Goal: Information Seeking & Learning: Learn about a topic

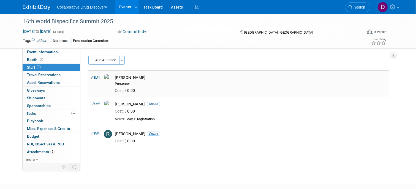
click at [140, 74] on div "Bobby Kotak-Thorn Presenter" at bounding box center [251, 80] width 280 height 12
click at [139, 75] on div "Bobby Kotak-Thorn" at bounding box center [251, 77] width 272 height 5
click at [142, 74] on div "Bobby Kotak-Thorn Presenter" at bounding box center [251, 80] width 280 height 12
drag, startPoint x: 156, startPoint y: 79, endPoint x: 115, endPoint y: 76, distance: 40.9
click at [115, 76] on div "Bobby Kotak-Thorn Presenter" at bounding box center [251, 80] width 280 height 12
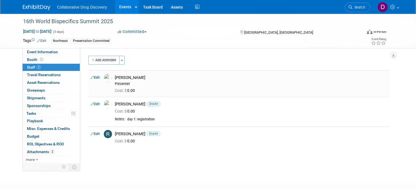
copy div "Bobby Kotak-Thorn"
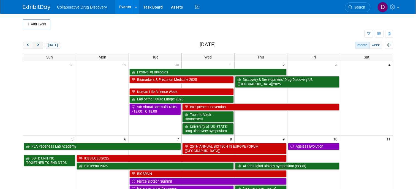
click at [39, 44] on span "next" at bounding box center [38, 46] width 4 height 4
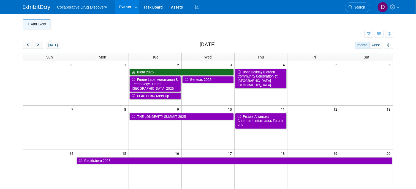
click at [42, 26] on button "Add Event" at bounding box center [37, 24] width 28 height 10
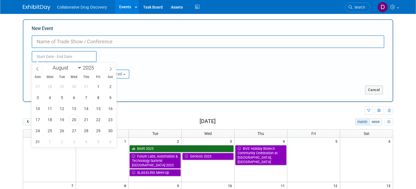
click at [50, 56] on input "text" at bounding box center [64, 56] width 65 height 11
click at [70, 66] on select "January February March April May June July August September October November De…" at bounding box center [66, 67] width 32 height 7
select select "11"
click at [39, 108] on span "14" at bounding box center [37, 108] width 11 height 11
click at [72, 108] on span "17" at bounding box center [74, 108] width 11 height 11
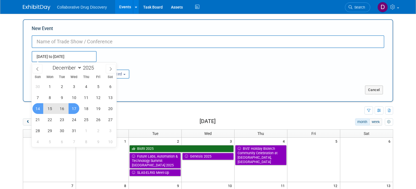
type input "Dec 14, 2025 to Dec 17, 2025"
click at [84, 43] on input "New Event" at bounding box center [208, 41] width 353 height 13
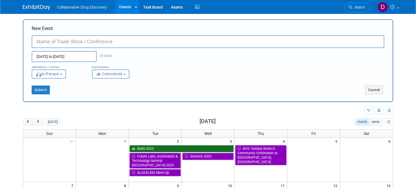
paste input "Accelerating Tomorrow's Antibody Therapeutics Today"
type input "Accelerating Tomorrow's Antibody Therapeutics Today"
click at [110, 74] on span "Committed" at bounding box center [109, 74] width 27 height 4
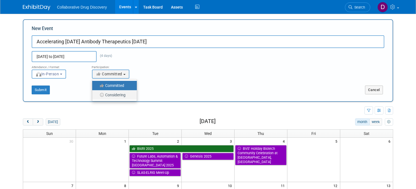
click at [112, 93] on label "Considering" at bounding box center [113, 94] width 36 height 7
click at [97, 93] on input "Considering" at bounding box center [96, 95] width 4 height 4
select select "2"
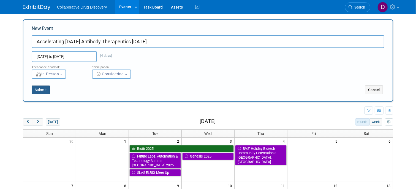
click at [45, 88] on button "Submit" at bounding box center [41, 89] width 18 height 9
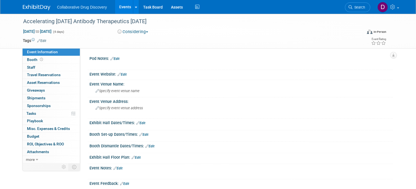
click at [123, 75] on link "Edit" at bounding box center [122, 74] width 9 height 4
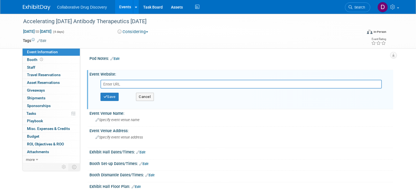
click at [112, 82] on input "text" at bounding box center [241, 84] width 281 height 9
type input "https://informaconnect.com/antibody-engineering-therapeutics/?vip_code=SDBN10"
click at [113, 99] on button "Save" at bounding box center [110, 97] width 18 height 8
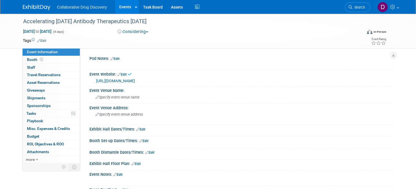
click at [45, 40] on link "Edit" at bounding box center [41, 41] width 9 height 4
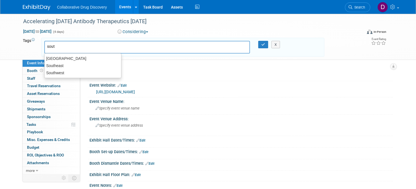
type input "south"
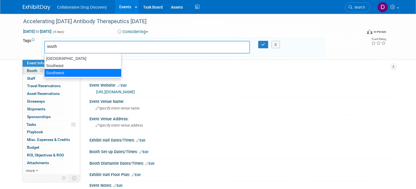
click at [69, 71] on div "Southwest" at bounding box center [82, 73] width 77 height 8
type input "Southwest"
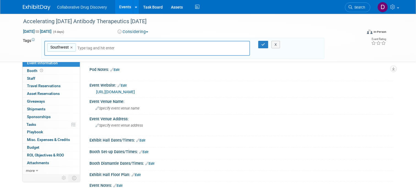
click at [267, 45] on div "X" at bounding box center [278, 45] width 24 height 8
click at [265, 45] on icon "button" at bounding box center [263, 45] width 4 height 4
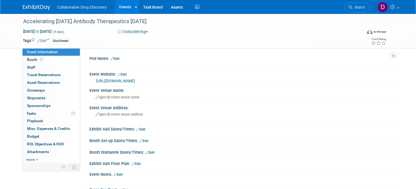
click at [44, 41] on link "Edit" at bounding box center [41, 41] width 9 height 4
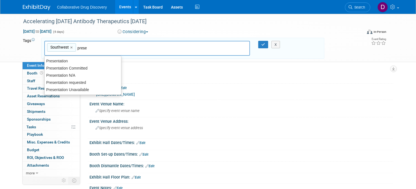
type input "pres"
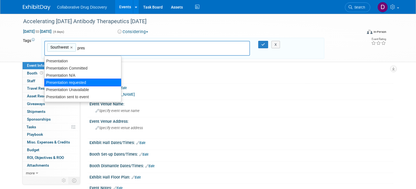
click at [66, 82] on div "Presentation requested" at bounding box center [82, 82] width 77 height 8
type input "Southwest, Presentation requested"
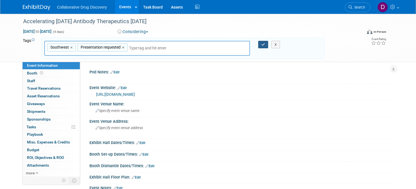
click at [260, 44] on button "button" at bounding box center [263, 45] width 10 height 8
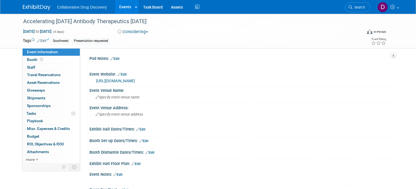
click at [41, 41] on link "Edit" at bounding box center [41, 41] width 9 height 4
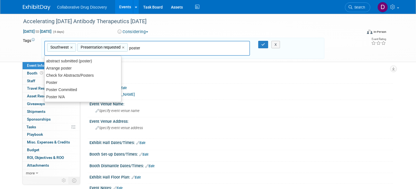
type input "poster"
click at [229, 67] on div "Pod Notes: Edit X Event Website: Edit https://informaconnect.com/antibody-engin…" at bounding box center [236, 119] width 313 height 114
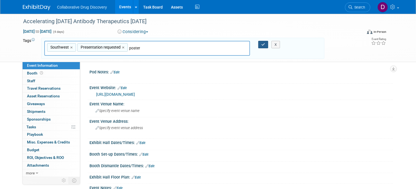
click at [260, 43] on button "button" at bounding box center [263, 45] width 10 height 8
type input "Southwest,Presentation requested,poster"
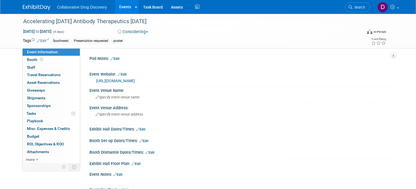
click at [40, 40] on icon at bounding box center [38, 41] width 3 height 4
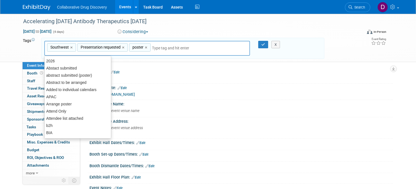
click at [144, 47] on div "poster ×" at bounding box center [139, 47] width 21 height 9
type input "poster"
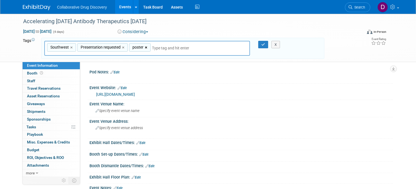
click at [146, 47] on link "×" at bounding box center [147, 47] width 4 height 6
type input "Southwest, Presentation requested"
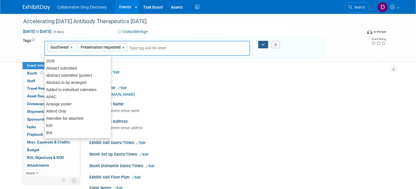
click at [266, 45] on button "button" at bounding box center [263, 45] width 10 height 8
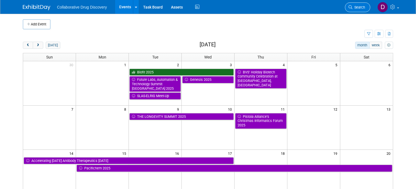
click at [351, 3] on link "Search" at bounding box center [357, 7] width 25 height 10
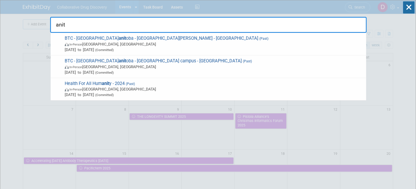
type input "anit"
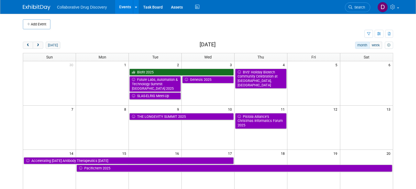
click at [37, 41] on div "Add Event New Event Duplicate Event Warning There is another event in your work…" at bounding box center [208, 176] width 379 height 324
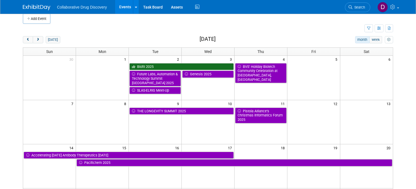
scroll to position [53, 0]
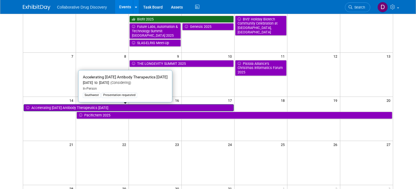
click at [120, 108] on link "Accelerating [DATE] Antibody Therapeutics [DATE]" at bounding box center [129, 107] width 210 height 7
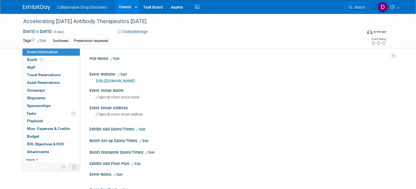
click at [148, 83] on div "[URL][DOMAIN_NAME]" at bounding box center [242, 81] width 293 height 6
click at [135, 81] on link "[URL][DOMAIN_NAME]" at bounding box center [115, 80] width 39 height 4
click at [110, 22] on div "Accelerating Tomorrow's Antibody Therapeutics Today" at bounding box center [188, 22] width 334 height 10
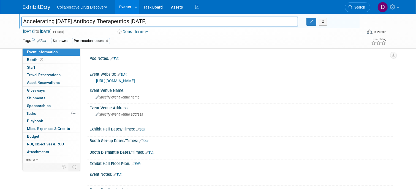
click at [110, 22] on input "Accelerating Tomorrow's Antibody Therapeutics Today" at bounding box center [159, 22] width 277 height 10
click at [110, 23] on input "Accelerating Tomorrow's Antibody Therapeutics Today" at bounding box center [159, 22] width 277 height 10
click at [26, 20] on input "antibody engineering & therapeutics 2025" at bounding box center [159, 22] width 277 height 10
type input "Antibody Engineering & Therapeutics 2025"
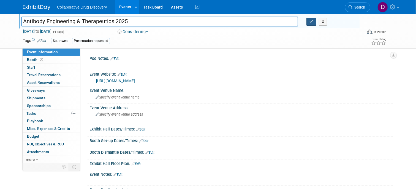
click at [308, 23] on button "button" at bounding box center [312, 22] width 10 height 8
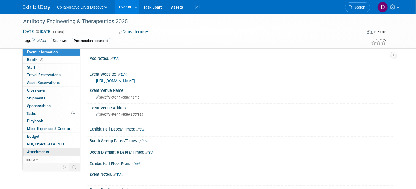
click at [38, 148] on link "0 Attachments 0" at bounding box center [51, 151] width 57 height 7
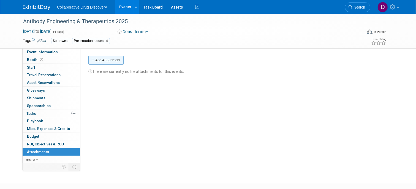
click at [106, 58] on button "Add Attachment" at bounding box center [105, 60] width 35 height 9
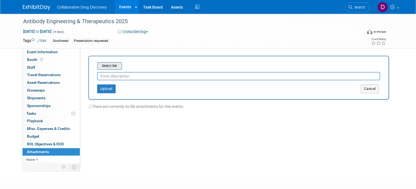
click at [110, 67] on input "file" at bounding box center [89, 66] width 66 height 7
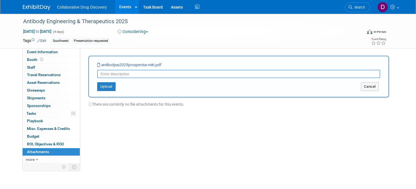
click at [122, 74] on input "text" at bounding box center [238, 74] width 283 height 8
type input "Sponsership Packages"
click at [109, 88] on button "Upload" at bounding box center [106, 86] width 18 height 9
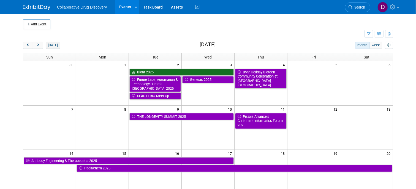
click at [49, 45] on button "today" at bounding box center [53, 45] width 15 height 7
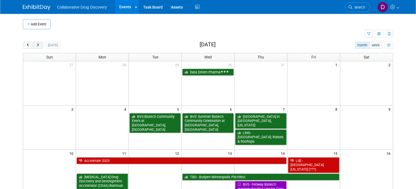
click at [38, 44] on span "next" at bounding box center [38, 46] width 4 height 4
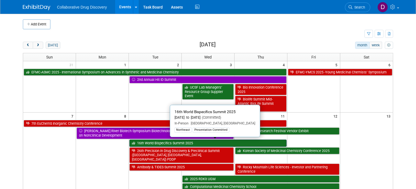
scroll to position [32, 0]
click at [169, 143] on link "16th World Bispecifics Summit 2025" at bounding box center [207, 142] width 157 height 7
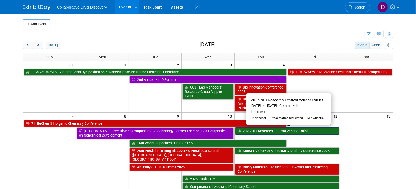
click at [259, 131] on link "2025 NIH Research Festival Vendor Exhibit" at bounding box center [287, 130] width 104 height 7
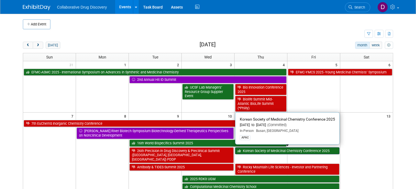
click at [274, 150] on link "Korean Society of Medicinal Chemistry Conference 2025" at bounding box center [287, 150] width 104 height 7
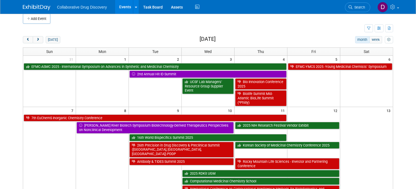
scroll to position [11, 0]
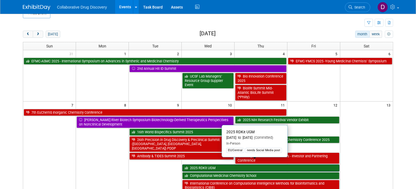
click at [222, 164] on link "2025 RDKit UGM" at bounding box center [260, 167] width 157 height 7
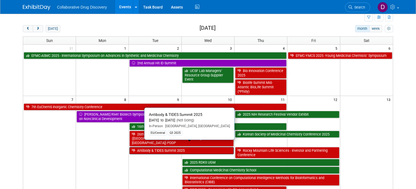
scroll to position [28, 0]
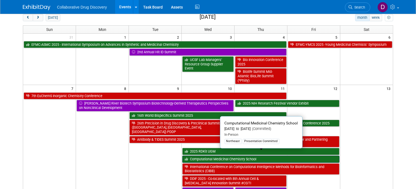
click at [213, 155] on link "Computational Medicinal Chemistry School" at bounding box center [260, 158] width 157 height 7
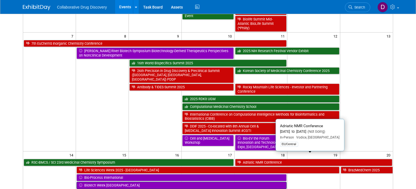
scroll to position [105, 0]
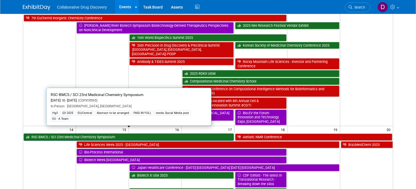
click at [103, 133] on link "RSC-BMCS / SCI 23rd Medicinal Chemistry Symposium" at bounding box center [129, 136] width 210 height 7
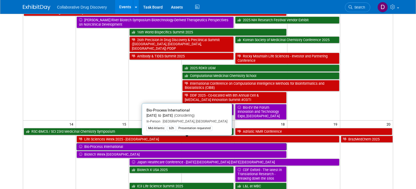
scroll to position [117, 0]
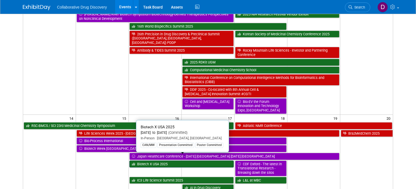
click at [167, 160] on link "Biotech X USA 2025" at bounding box center [181, 163] width 104 height 7
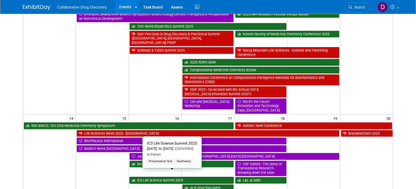
click at [158, 177] on link "IC3 Life Science Summit 2025" at bounding box center [181, 180] width 104 height 7
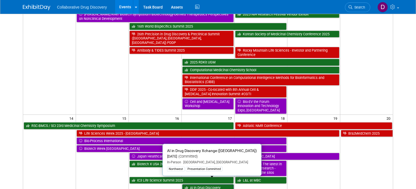
scroll to position [125, 0]
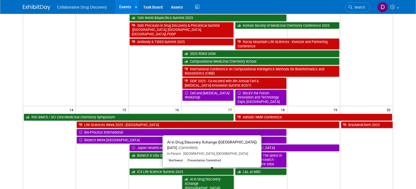
click at [220, 175] on link "AI in Drug Discovery Xchange ([GEOGRAPHIC_DATA])" at bounding box center [208, 183] width 52 height 16
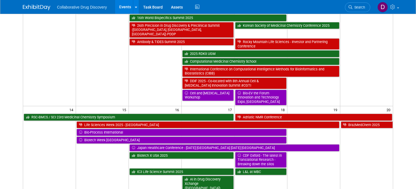
scroll to position [134, 0]
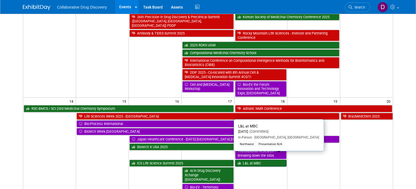
click at [244, 159] on link "L&L at MBC" at bounding box center [261, 162] width 52 height 7
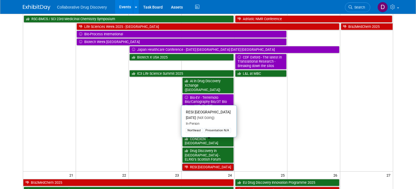
scroll to position [226, 0]
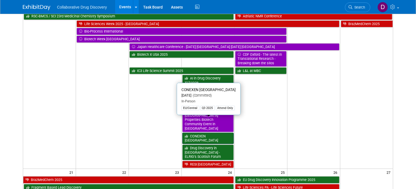
click at [212, 132] on link "CONEXEN [GEOGRAPHIC_DATA]" at bounding box center [208, 137] width 52 height 11
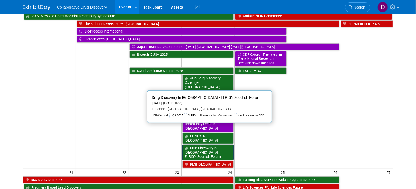
click at [218, 144] on link "Drug Discovery in Scotland - ELRIG’s Scottish Forum" at bounding box center [208, 152] width 52 height 16
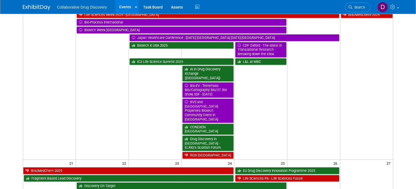
scroll to position [240, 0]
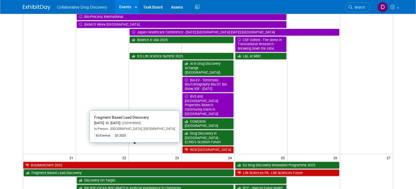
click at [67, 169] on link "Fragment Based Lead Discovery" at bounding box center [129, 172] width 210 height 7
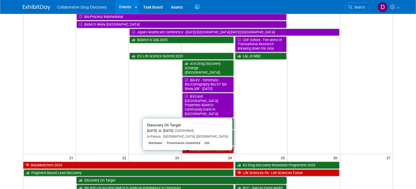
click at [102, 177] on link "Discovery On Target" at bounding box center [182, 180] width 210 height 7
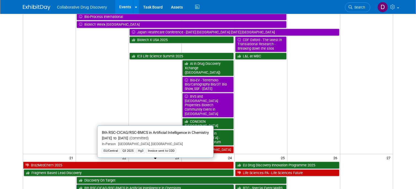
click at [121, 184] on link "8th RSC-CICAG/RSC-BMCS in Artificial Intelligence in Chemistry" at bounding box center [155, 187] width 157 height 7
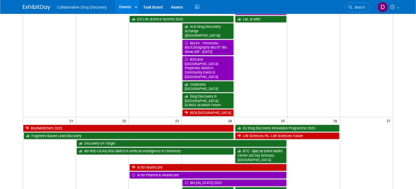
scroll to position [300, 0]
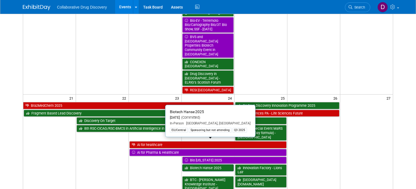
click at [195, 164] on link "Biotech Hanse 2025" at bounding box center [208, 167] width 52 height 7
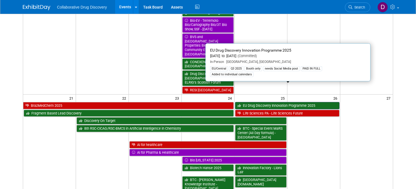
click at [278, 102] on link "EU Drug Discovery Innovation Programme 2025" at bounding box center [287, 105] width 104 height 7
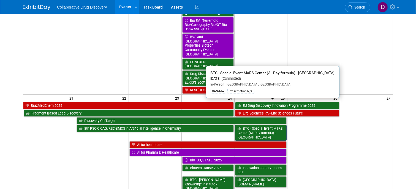
click at [255, 125] on link "BTC - Special Event MaRS Center (All Day formula) - Toronto" at bounding box center [261, 133] width 52 height 16
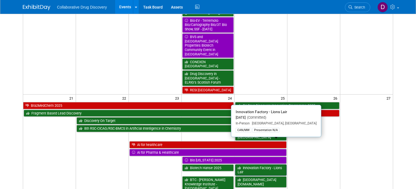
click at [265, 164] on link "Innovation Factory - Lions Lair" at bounding box center [261, 169] width 52 height 11
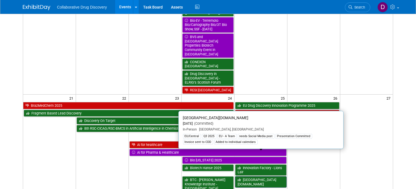
click at [265, 176] on link "Prague.bio" at bounding box center [261, 181] width 52 height 11
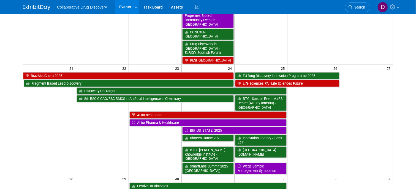
scroll to position [345, 0]
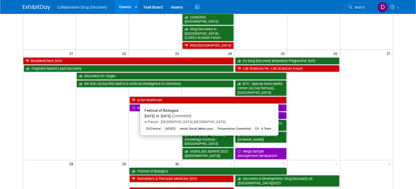
click at [175, 167] on link "Festival of Biologics" at bounding box center [207, 170] width 157 height 7
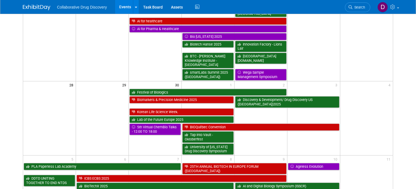
scroll to position [421, 0]
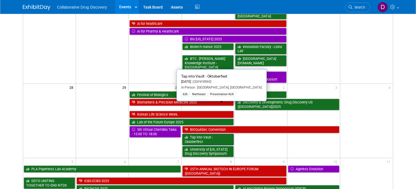
click at [200, 134] on link "Tap into Vault - Oktoberfest" at bounding box center [208, 139] width 52 height 11
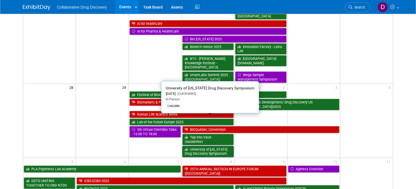
click at [202, 146] on link "University of Michigan Drug Discovery Symposium" at bounding box center [208, 151] width 52 height 11
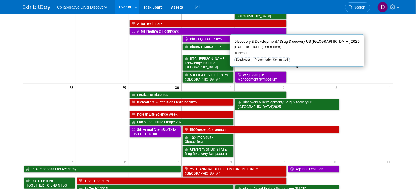
click at [246, 99] on link "Discovery & Development/ Drug Discovery US (San Diego)2025" at bounding box center [287, 104] width 104 height 11
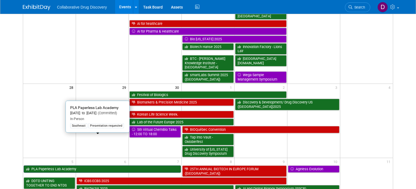
click at [40, 165] on link "PLA Paperless Lab Academy" at bounding box center [102, 168] width 157 height 7
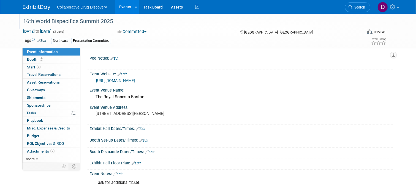
click at [95, 22] on div "16th World Bispecifics Summit 2025" at bounding box center [188, 22] width 334 height 10
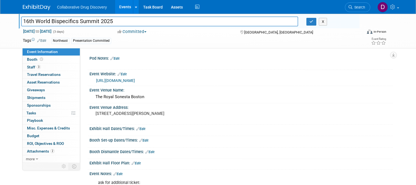
click at [95, 22] on input "16th World Bispecifics Summit 2025" at bounding box center [159, 22] width 277 height 10
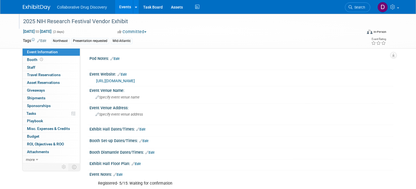
click at [80, 23] on div "2025 NIH Research Festival Vendor Exhibit" at bounding box center [188, 22] width 334 height 10
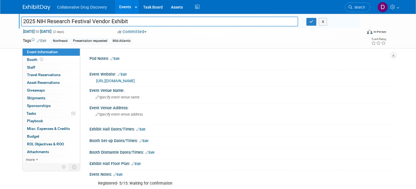
click at [80, 23] on input "2025 NIH Research Festival Vendor Exhibit" at bounding box center [159, 22] width 277 height 10
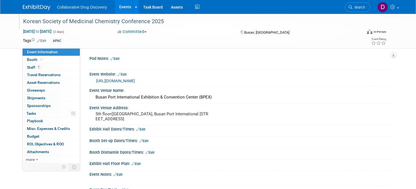
click at [109, 16] on div at bounding box center [190, 16] width 338 height 5
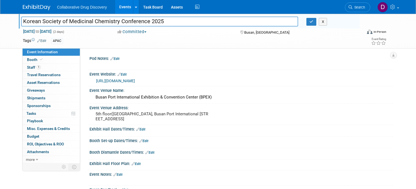
click at [107, 21] on input "Korean Society of Medicinal Chemistry Conference 2025" at bounding box center [159, 22] width 277 height 10
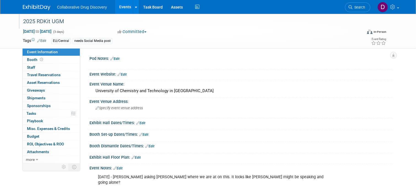
click at [53, 20] on div "2025 RDKit UGM" at bounding box center [188, 22] width 334 height 10
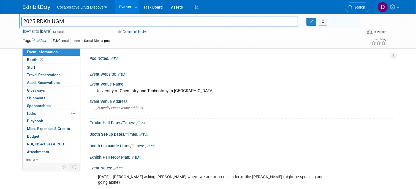
click at [53, 20] on input "2025 RDKit UGM" at bounding box center [159, 22] width 277 height 10
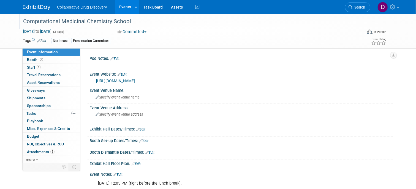
click at [83, 22] on div "Computational Medicinal Chemistry School" at bounding box center [188, 22] width 334 height 10
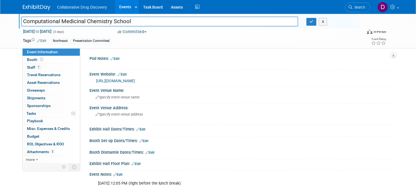
click at [83, 22] on input "Computational Medicinal Chemistry School" at bounding box center [159, 22] width 277 height 10
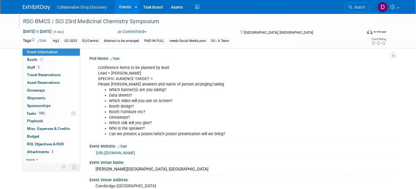
click at [55, 17] on div "RSC-BMCS / SCI 23rd Medicinal Chemistry Symposium" at bounding box center [188, 22] width 334 height 10
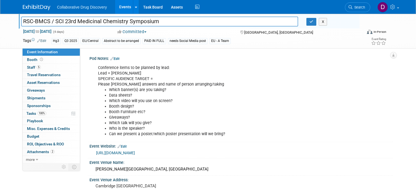
click at [49, 21] on input "RSC-BMCS / SCI 23rd Medicinal Chemistry Symposium" at bounding box center [159, 22] width 277 height 10
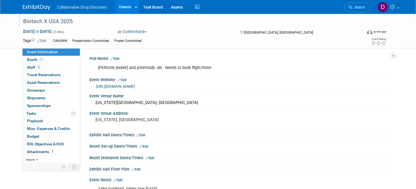
click at [66, 25] on div "Biotech X USA 2025" at bounding box center [188, 22] width 334 height 10
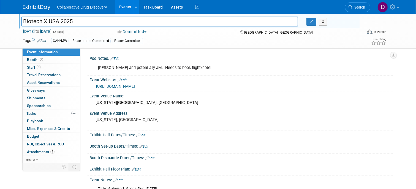
click at [66, 25] on input "Biotech X USA 2025" at bounding box center [159, 22] width 277 height 10
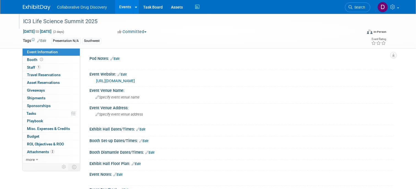
click at [60, 17] on div "IC3 Life Science Summit 2025" at bounding box center [188, 22] width 334 height 10
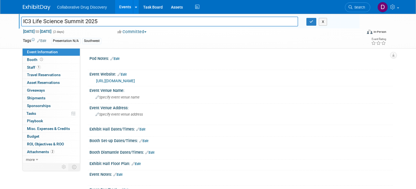
click at [60, 20] on input "IC3 Life Science Summit 2025" at bounding box center [159, 22] width 277 height 10
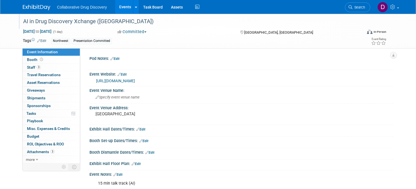
click at [54, 23] on div "AI in Drug Discovery Xchange ([GEOGRAPHIC_DATA])" at bounding box center [188, 22] width 334 height 10
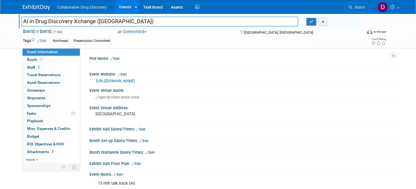
click at [54, 22] on input "AI in Drug Discovery Xchange ([GEOGRAPHIC_DATA])" at bounding box center [159, 22] width 277 height 10
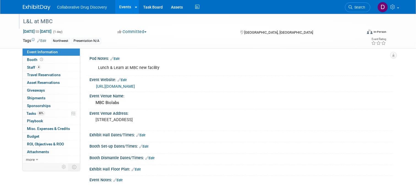
click at [41, 22] on div "L&L at MBC" at bounding box center [188, 22] width 334 height 10
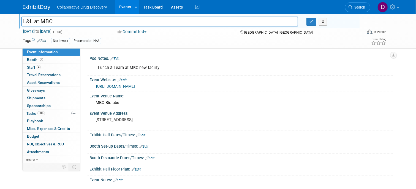
click at [41, 22] on input "L&L at MBC" at bounding box center [159, 22] width 277 height 10
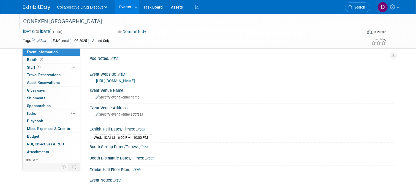
click at [63, 22] on div "CONEXEN [GEOGRAPHIC_DATA]" at bounding box center [188, 22] width 334 height 10
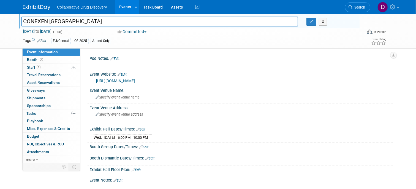
click at [63, 22] on input "CONEXEN [GEOGRAPHIC_DATA]" at bounding box center [159, 22] width 277 height 10
click at [126, 80] on link "https://www.cambridgenetwork.co.uk/events/conexen-cambridge-september" at bounding box center [115, 80] width 39 height 4
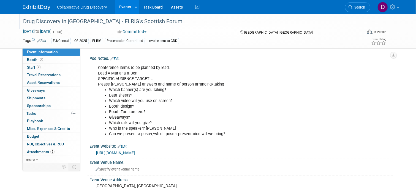
click at [69, 23] on div "Drug Discovery in Scotland - ELRIG's Scottish Forum" at bounding box center [188, 22] width 334 height 10
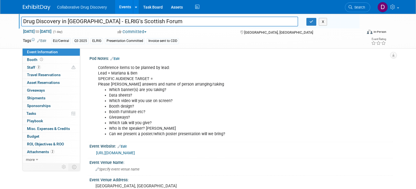
click at [69, 23] on input "Drug Discovery in Scotland - ELRIG's Scottish Forum" at bounding box center [159, 22] width 277 height 10
click at [71, 21] on input "Drug Discovery in Scotland - ELRIG's Scottish Forum" at bounding box center [159, 22] width 277 height 10
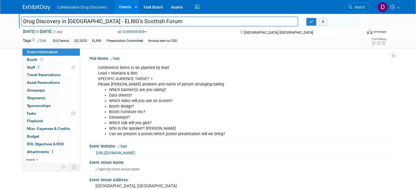
click at [71, 21] on input "Drug Discovery in Scotland - ELRIG's Scottish Forum" at bounding box center [159, 22] width 277 height 10
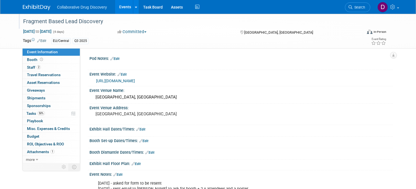
click at [61, 19] on div "Fragment Based Lead Discovery" at bounding box center [188, 22] width 334 height 10
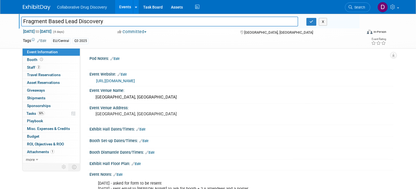
click at [60, 21] on input "Fragment Based Lead Discovery" at bounding box center [159, 22] width 277 height 10
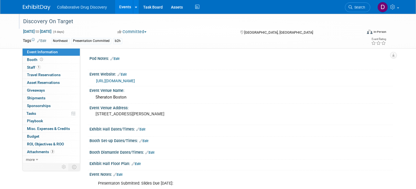
click at [54, 24] on div "Discovery On Target" at bounding box center [188, 22] width 334 height 10
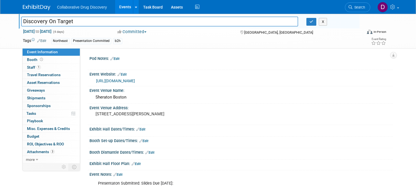
click at [54, 24] on input "Discovery On Target" at bounding box center [159, 22] width 277 height 10
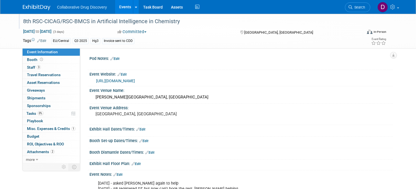
click at [87, 24] on div "8th RSC-CICAG/RSC-BMCS in Artificial Intelligence in Chemistry" at bounding box center [188, 22] width 334 height 10
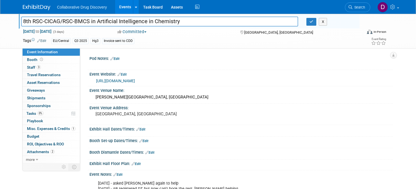
click at [87, 24] on input "8th RSC-CICAG/RSC-BMCS in Artificial Intelligence in Chemistry" at bounding box center [159, 22] width 277 height 10
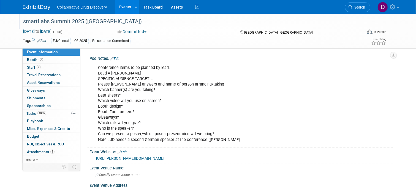
click at [68, 18] on div "smartLabs Summit 2025 ([GEOGRAPHIC_DATA])" at bounding box center [188, 22] width 334 height 10
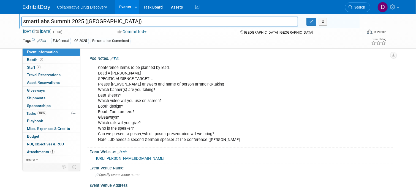
click at [68, 18] on input "smartLabs Summit 2025 ([GEOGRAPHIC_DATA])" at bounding box center [159, 22] width 277 height 10
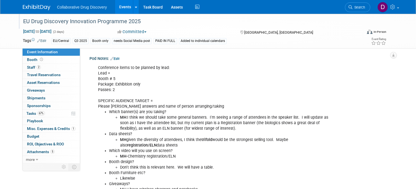
click at [90, 23] on div "EU Drug Discovery Innovation Programme 2025" at bounding box center [188, 22] width 334 height 10
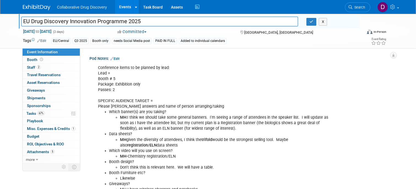
click at [90, 23] on input "EU Drug Discovery Innovation Programme 2025" at bounding box center [159, 22] width 277 height 10
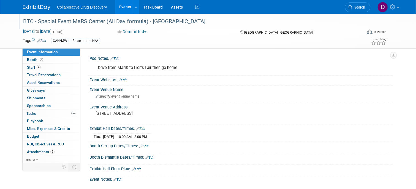
click at [41, 18] on div "BTC - Special Event MaRS Center (All Day formula) - [GEOGRAPHIC_DATA]" at bounding box center [188, 22] width 334 height 10
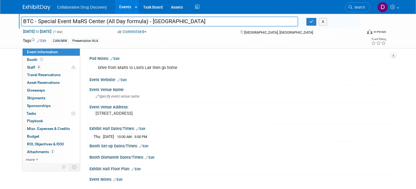
click at [41, 18] on input "BTC - Special Event MaRS Center (All Day formula) - [GEOGRAPHIC_DATA]" at bounding box center [159, 22] width 277 height 10
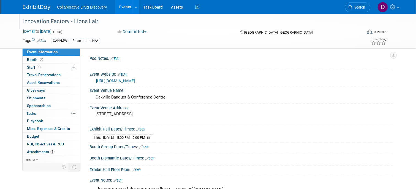
click at [86, 24] on div "Innovation Factory - Lions Lair" at bounding box center [188, 22] width 334 height 10
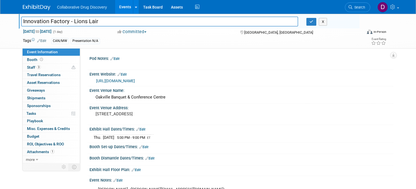
click at [86, 24] on input "Innovation Factory - Lions Lair" at bounding box center [159, 22] width 277 height 10
click at [86, 22] on input "Innovation Factory - Lions Lair" at bounding box center [159, 22] width 277 height 10
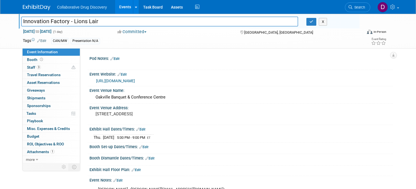
click at [86, 22] on input "Innovation Factory - Lions Lair" at bounding box center [159, 22] width 277 height 10
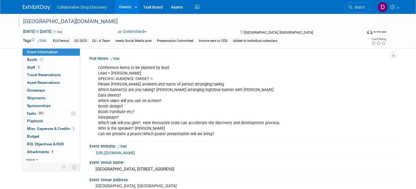
click at [49, 21] on div "[GEOGRAPHIC_DATA][DOMAIN_NAME]" at bounding box center [188, 22] width 334 height 10
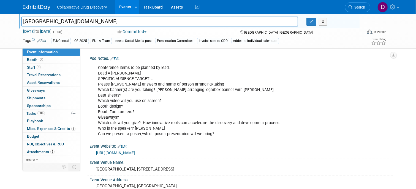
click at [49, 21] on input "[GEOGRAPHIC_DATA][DOMAIN_NAME]" at bounding box center [159, 22] width 277 height 10
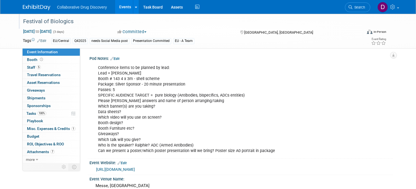
click at [52, 21] on div "Festival of Biologics" at bounding box center [188, 22] width 334 height 10
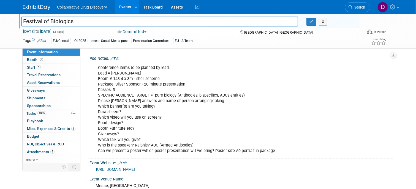
click at [52, 21] on input "Festival of Biologics" at bounding box center [159, 22] width 277 height 10
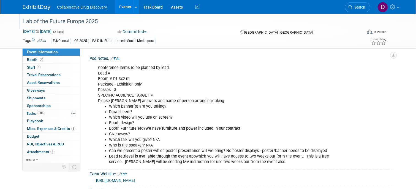
click at [92, 21] on div "Lab of the Future Europe 2025" at bounding box center [188, 22] width 334 height 10
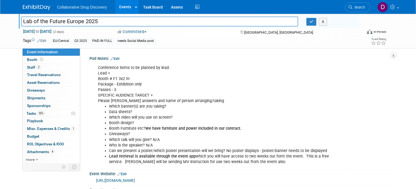
click at [92, 21] on input "Lab of the Future Europe 2025" at bounding box center [159, 22] width 277 height 10
click at [45, 20] on input "Lab of the Future Europe 2025" at bounding box center [159, 22] width 277 height 10
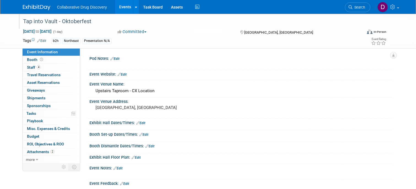
click at [72, 23] on div "Tap into Vault - Oktoberfest" at bounding box center [188, 22] width 334 height 10
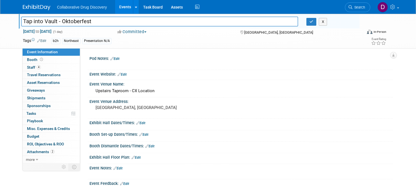
click at [72, 23] on input "Tap into Vault - Oktoberfest" at bounding box center [159, 22] width 277 height 10
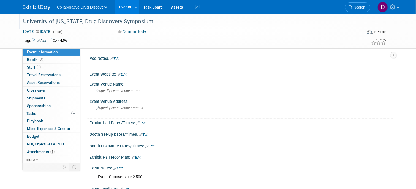
click at [64, 23] on div "University of [US_STATE] Drug Discovery Symposium" at bounding box center [188, 22] width 334 height 10
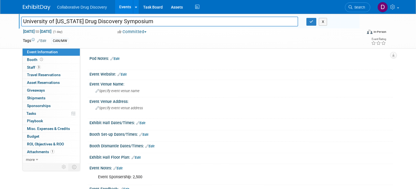
click at [64, 23] on input "University of [US_STATE] Drug Discovery Symposium" at bounding box center [159, 22] width 277 height 10
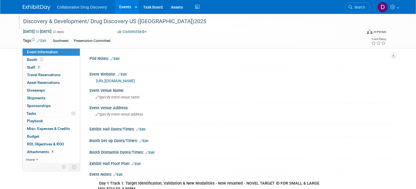
click at [79, 23] on div "Discovery & Development/ Drug Discovery US ([GEOGRAPHIC_DATA])2025" at bounding box center [188, 22] width 334 height 10
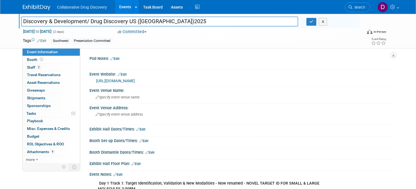
click at [79, 23] on input "Discovery & Development/ Drug Discovery US ([GEOGRAPHIC_DATA])2025" at bounding box center [159, 22] width 277 height 10
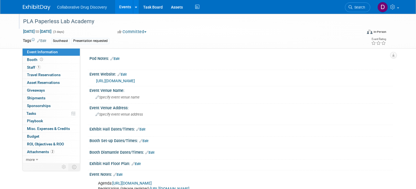
click at [69, 21] on div "PLA Paperless Lab Academy" at bounding box center [188, 22] width 334 height 10
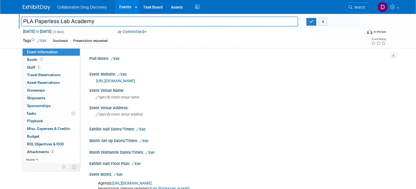
click at [69, 21] on input "PLA Paperless Lab Academy" at bounding box center [159, 22] width 277 height 10
click at [363, 10] on link "Search" at bounding box center [357, 7] width 25 height 10
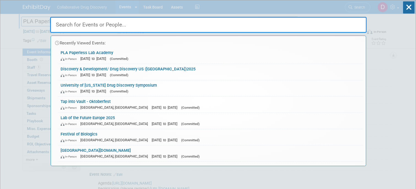
paste input "16th World Bispecifics Summit 2025"
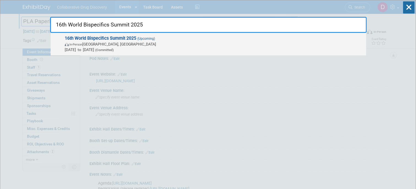
type input "16th World Bispecifics Summit 2025"
click at [88, 41] on span "In-Person Cambridge, MA" at bounding box center [214, 44] width 299 height 6
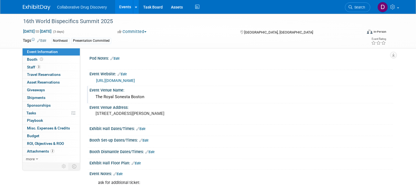
click at [138, 101] on div "The Royal Sonesta Boston" at bounding box center [242, 97] width 296 height 9
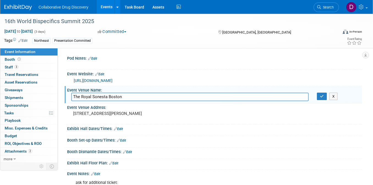
click at [163, 56] on div "Pod Notes: Edit" at bounding box center [214, 57] width 295 height 7
click at [325, 8] on span "Search" at bounding box center [327, 7] width 13 height 4
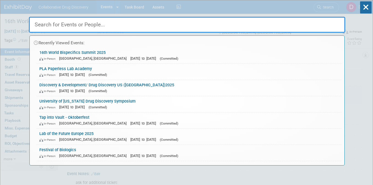
paste input "2025 NIH Research Festival Vendor Exhibit"
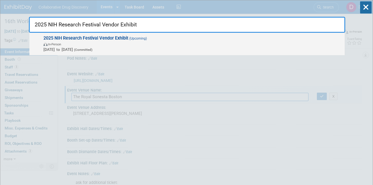
type input "2025 NIH Research Festival Vendor Exhibit"
click at [103, 45] on span "In-Person" at bounding box center [193, 44] width 299 height 6
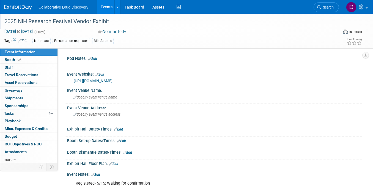
click at [84, 22] on div "2025 NIH Research Festival Vendor Exhibit" at bounding box center [166, 22] width 329 height 10
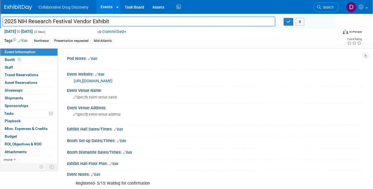
click at [84, 22] on input "2025 NIH Research Festival Vendor Exhibit" at bounding box center [138, 22] width 273 height 10
click at [111, 81] on link "[URL][DOMAIN_NAME]" at bounding box center [93, 80] width 39 height 4
click at [329, 7] on span "Search" at bounding box center [327, 7] width 13 height 4
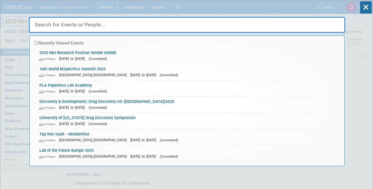
click at [70, 25] on input "text" at bounding box center [187, 25] width 317 height 16
paste input "Korean Society of Medicinal Chemistry Conference 2025"
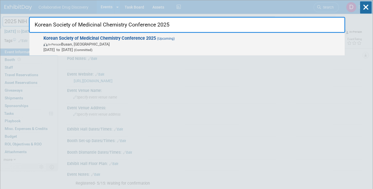
type input "Korean Society of Medicinal Chemistry Conference 2025"
click at [83, 50] on span "Sep 11, 2025 to Sep 12, 2025 (Committed)" at bounding box center [193, 50] width 299 height 6
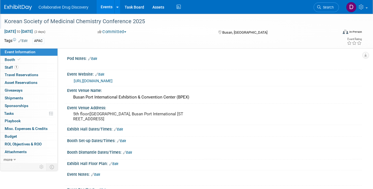
click at [62, 20] on div "Korean Society of Medicinal Chemistry Conference 2025" at bounding box center [166, 22] width 329 height 10
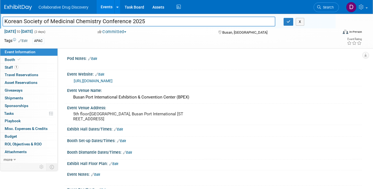
click at [62, 20] on input "Korean Society of Medicinal Chemistry Conference 2025" at bounding box center [138, 22] width 273 height 10
click at [113, 81] on link "https://ksmedchem.org/symposium/regi.php?ptype=view&code=conference" at bounding box center [93, 80] width 39 height 4
click at [331, 8] on span "Search" at bounding box center [327, 7] width 13 height 4
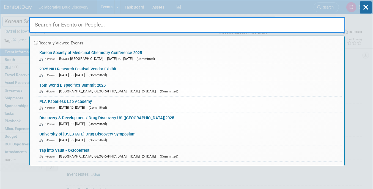
click at [61, 25] on input "text" at bounding box center [187, 25] width 317 height 16
paste input "2025 RDKit UGM"
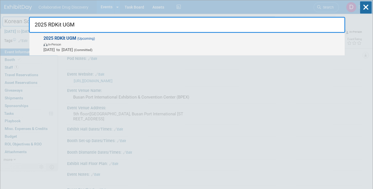
type input "2025 RDKit UGM"
click at [74, 45] on span "In-Person" at bounding box center [193, 44] width 299 height 6
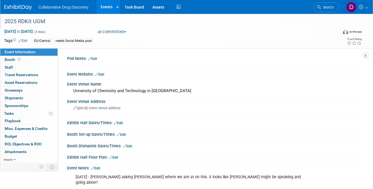
click at [25, 23] on div "2025 RDKit UGM" at bounding box center [166, 22] width 329 height 10
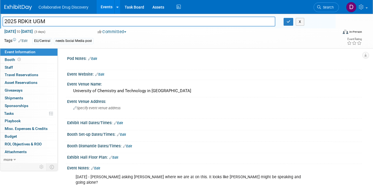
click at [24, 22] on input "2025 RDKit UGM" at bounding box center [138, 22] width 273 height 10
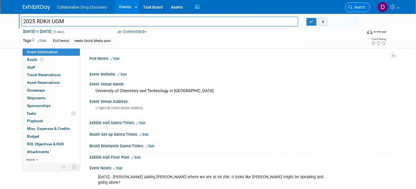
click at [351, 5] on icon at bounding box center [351, 7] width 4 height 4
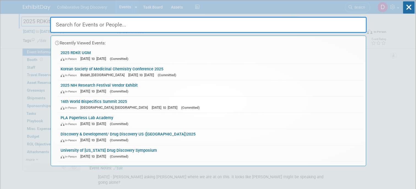
click at [73, 23] on input "text" at bounding box center [208, 25] width 317 height 16
paste input "Computational Medicinal Chemistry School"
type input "Computational Medicinal Chemistry School"
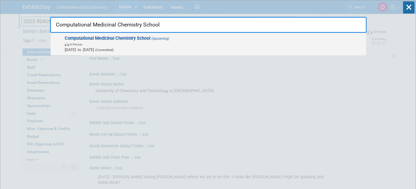
click at [92, 48] on span "[DATE] to [DATE] (Committed)" at bounding box center [214, 50] width 299 height 6
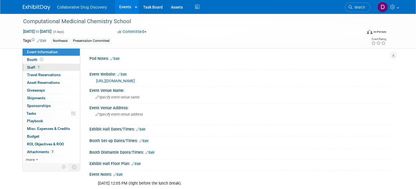
click at [47, 67] on link "1 Staff 1" at bounding box center [51, 67] width 57 height 7
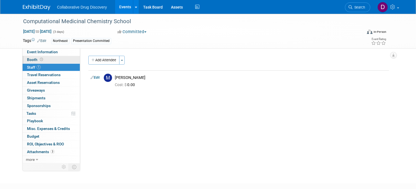
click at [48, 61] on link "Booth" at bounding box center [51, 59] width 57 height 7
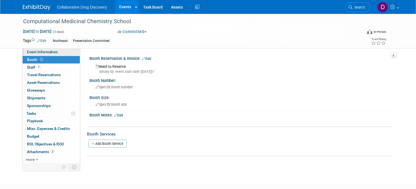
click at [47, 50] on span "Event Information" at bounding box center [42, 52] width 31 height 4
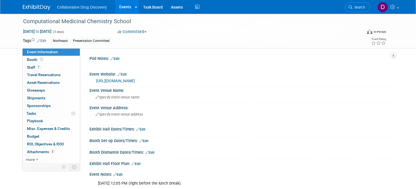
click at [131, 82] on link "https://www.compmedchem.org/" at bounding box center [115, 80] width 39 height 4
click at [357, 7] on span "Search" at bounding box center [359, 7] width 13 height 4
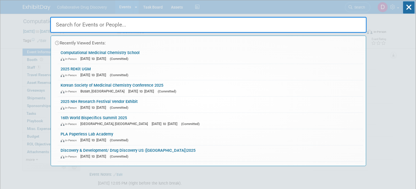
paste input "RSC-BMCS / SCI 23rd Medicinal Chemistry Symposium"
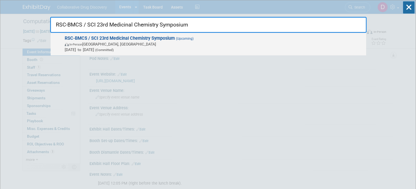
type input "RSC-BMCS / SCI 23rd Medicinal Chemistry Symposium"
click at [127, 40] on strong "RSC-BMCS / SCI 23rd Medicinal Chemistry Symposium" at bounding box center [120, 38] width 110 height 5
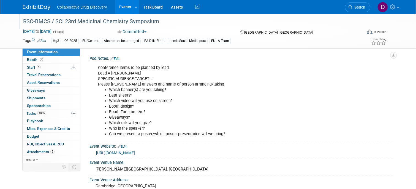
click at [100, 22] on div "RSC-BMCS / SCI 23rd Medicinal Chemistry Symposium" at bounding box center [188, 22] width 334 height 10
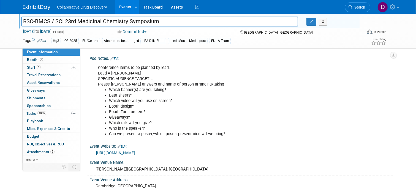
click at [100, 22] on input "RSC-BMCS / SCI 23rd Medicinal Chemistry Symposium" at bounding box center [159, 22] width 277 height 10
click at [131, 170] on div "Churchill College, Cambridge" at bounding box center [242, 169] width 296 height 9
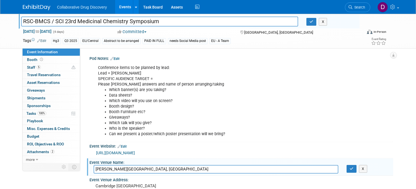
click at [131, 170] on input "Churchill College, Cambridge" at bounding box center [216, 169] width 245 height 9
click at [135, 153] on link "https://www.rscbmcs.org/events/cammedchem25/" at bounding box center [115, 152] width 39 height 4
click at [358, 5] on span "Search" at bounding box center [359, 7] width 13 height 4
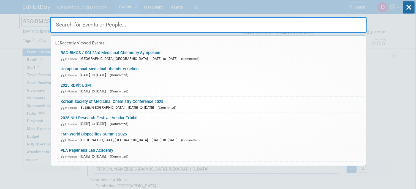
paste input "Biotech X USA 2025"
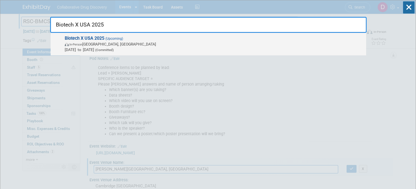
click at [123, 42] on span "In-Person Philadelphia, PA" at bounding box center [214, 44] width 299 height 6
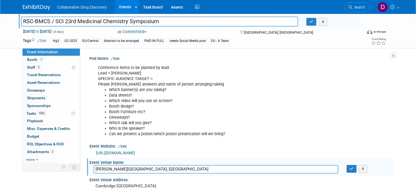
click at [374, 10] on ul "Search" at bounding box center [359, 6] width 29 height 13
click at [362, 9] on link "Search" at bounding box center [357, 7] width 25 height 10
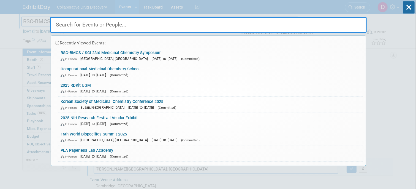
paste input "L&L at MBC"
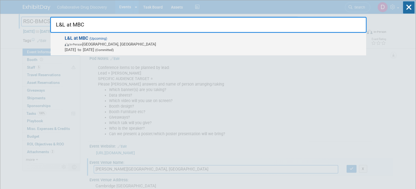
click at [118, 45] on span "In-Person San Carlos, CA" at bounding box center [214, 44] width 299 height 6
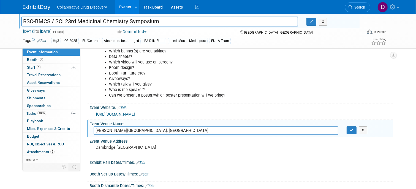
scroll to position [36, 0]
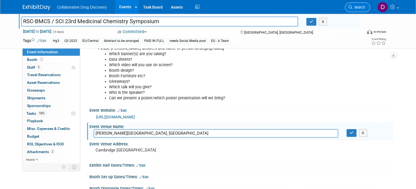
click at [356, 8] on span "Search" at bounding box center [359, 7] width 13 height 4
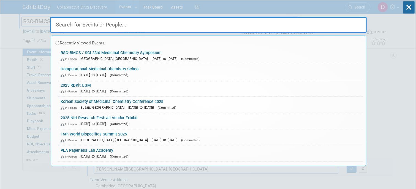
click at [79, 26] on input "text" at bounding box center [208, 25] width 317 height 16
paste input "CONEXEN Cambridge"
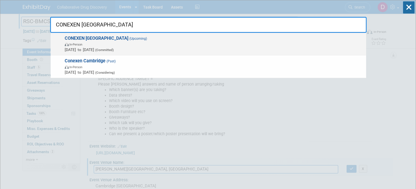
type input "CONEXEN Cambridge"
click at [97, 40] on strong "CONEXEN Cambridge" at bounding box center [97, 38] width 64 height 5
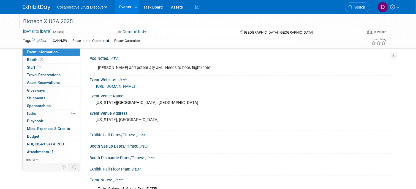
click at [69, 20] on div "Biotech X USA 2025" at bounding box center [188, 22] width 334 height 10
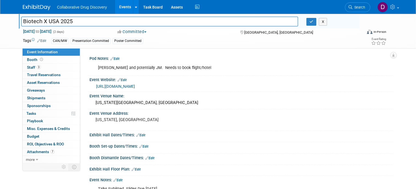
click at [69, 20] on input "Biotech X USA 2025" at bounding box center [159, 22] width 277 height 10
click at [123, 122] on div "[US_STATE], [GEOGRAPHIC_DATA]" at bounding box center [153, 122] width 118 height 13
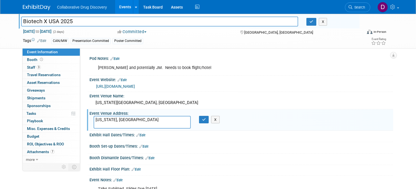
click at [123, 122] on textarea "[US_STATE], [GEOGRAPHIC_DATA]" at bounding box center [142, 122] width 97 height 13
click at [359, 9] on span "Search" at bounding box center [359, 7] width 13 height 4
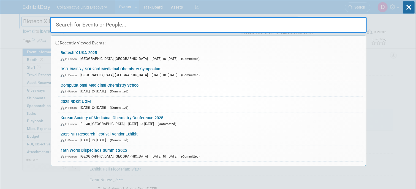
paste input "IC3 Life Science Summit 2025"
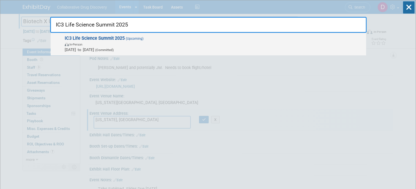
type input "IC3 Life Science Summit 2025"
click at [112, 41] on span "IC3 Life Science Summit 2025 (Upcoming) In-Person Sep 16, 2025 to Sep 17, 2025 …" at bounding box center [213, 44] width 300 height 17
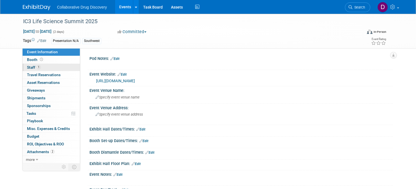
click at [47, 66] on link "1 Staff 1" at bounding box center [51, 67] width 57 height 7
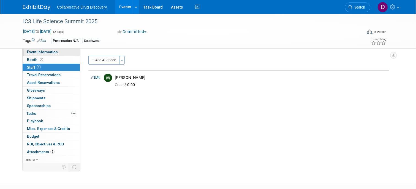
click at [46, 53] on span "Event Information" at bounding box center [42, 52] width 31 height 4
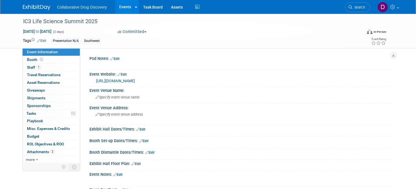
click at [113, 78] on link "[URL][DOMAIN_NAME]" at bounding box center [115, 80] width 39 height 4
click at [121, 97] on span "Specify event venue name" at bounding box center [118, 97] width 44 height 4
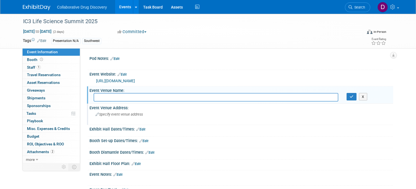
click at [117, 116] on div "Specify event venue address" at bounding box center [153, 116] width 118 height 13
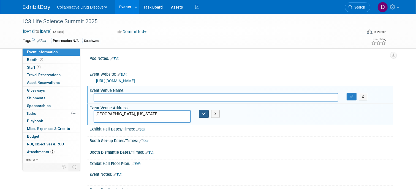
type textarea "[GEOGRAPHIC_DATA], [US_STATE]"
click at [204, 117] on button "button" at bounding box center [204, 114] width 10 height 8
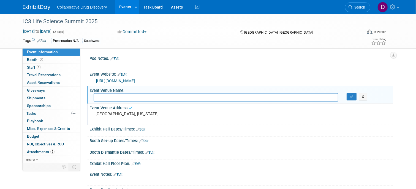
click at [100, 115] on pre "[GEOGRAPHIC_DATA], [US_STATE]" at bounding box center [153, 113] width 115 height 5
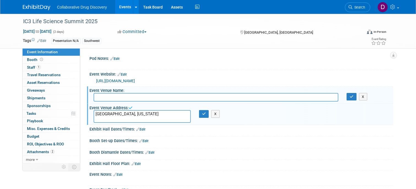
click at [100, 115] on textarea "[GEOGRAPHIC_DATA], [US_STATE]" at bounding box center [142, 116] width 97 height 13
click at [204, 38] on td "Presentation N/A Southwest" at bounding box center [185, 41] width 278 height 6
click at [356, 10] on link "Search" at bounding box center [357, 7] width 25 height 10
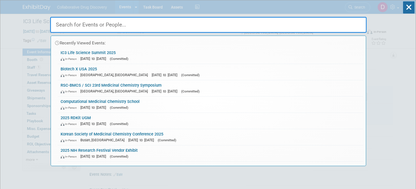
paste input "AI in Drug Discovery Xchange ([GEOGRAPHIC_DATA])"
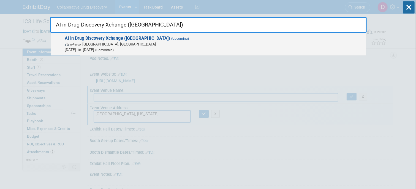
type input "AI in Drug Discovery Xchange ([GEOGRAPHIC_DATA])"
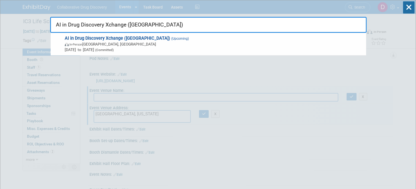
click at [103, 50] on span "Sep 17, 2025 to Sep 17, 2025 (Committed)" at bounding box center [214, 50] width 299 height 6
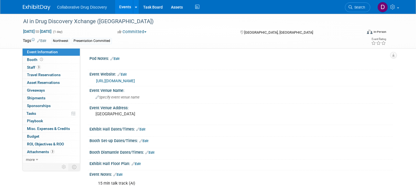
click at [124, 81] on link "https://hub-xchange.com/" at bounding box center [115, 80] width 39 height 4
click at [81, 18] on div "AI in Drug Discovery Xchange ([GEOGRAPHIC_DATA])" at bounding box center [188, 22] width 334 height 10
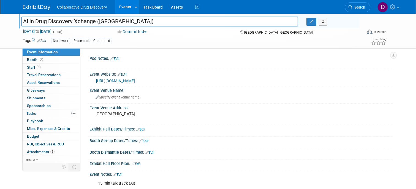
click at [88, 20] on input "AI in Drug Discovery Xchange ([GEOGRAPHIC_DATA])" at bounding box center [159, 22] width 277 height 10
drag, startPoint x: 94, startPoint y: 20, endPoint x: 12, endPoint y: 23, distance: 82.7
click at [12, 23] on div "AI in Drug Discovery Xchange (SAN FRANCISCO) AI in Drug Discovery Xchange (SAN …" at bounding box center [208, 31] width 416 height 35
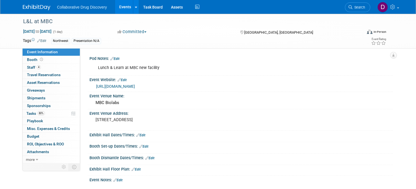
click at [127, 87] on link "https://lu.ma/mbc-biolabs" at bounding box center [115, 86] width 39 height 4
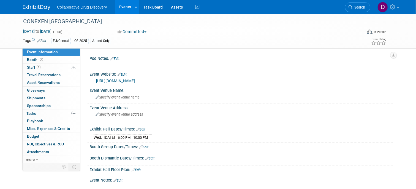
click at [119, 80] on link "[URL][DOMAIN_NAME]" at bounding box center [115, 80] width 39 height 4
click at [50, 65] on link "1 Staff 1" at bounding box center [51, 67] width 57 height 7
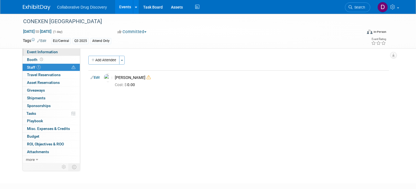
click at [51, 52] on span "Event Information" at bounding box center [42, 52] width 31 height 4
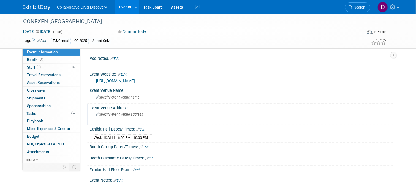
scroll to position [2, 0]
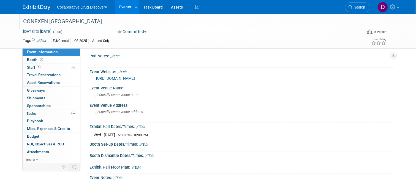
click at [48, 18] on div "CONEXEN Cambridge" at bounding box center [188, 22] width 334 height 10
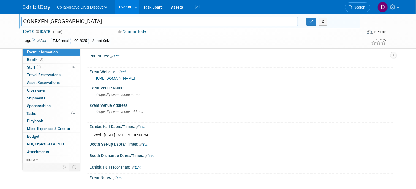
click at [48, 18] on input "CONEXEN Cambridge" at bounding box center [159, 22] width 277 height 10
click at [131, 77] on link "https://www.cambridgenetwork.co.uk/events/conexen-cambridge-september" at bounding box center [115, 78] width 39 height 4
click at [359, 7] on span "Search" at bounding box center [359, 7] width 13 height 4
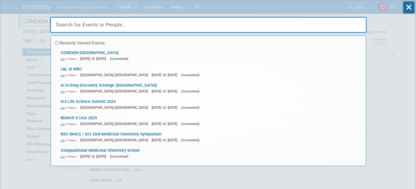
click at [76, 25] on input "text" at bounding box center [208, 25] width 317 height 16
paste input "Drug Discovery in Scotland - ELRIG's Scottish Forum"
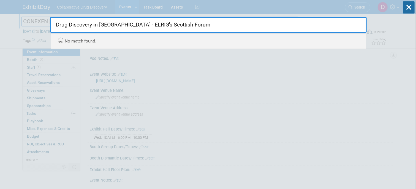
drag, startPoint x: 185, startPoint y: 25, endPoint x: 142, endPoint y: 28, distance: 42.8
click at [142, 28] on input "Drug Discovery in Scotland - ELRIG's Scottish Forum" at bounding box center [208, 25] width 317 height 16
drag, startPoint x: 150, startPoint y: 25, endPoint x: 131, endPoint y: 24, distance: 19.1
click at [131, 24] on input "Drug Discovery in Scotland - ELRIG's" at bounding box center [208, 25] width 317 height 16
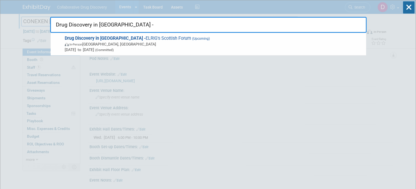
type input "Drug Discovery in Scotland -"
click at [133, 44] on span "In-Person Glasgow, United Kingdom" at bounding box center [214, 44] width 299 height 6
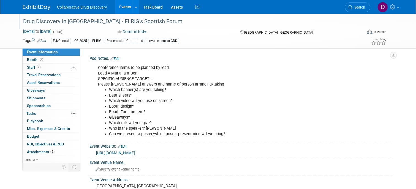
click at [88, 21] on div "Drug Discovery in Scotland - ELRIG's Scottish Forum" at bounding box center [188, 22] width 334 height 10
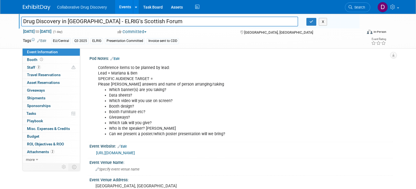
click at [88, 21] on input "Drug Discovery in [GEOGRAPHIC_DATA] - ELRIG's Scottish Forum" at bounding box center [159, 22] width 277 height 10
click at [131, 152] on link "https://elrig.org/portfolio/drug-discovery-in-scotland/" at bounding box center [115, 152] width 39 height 4
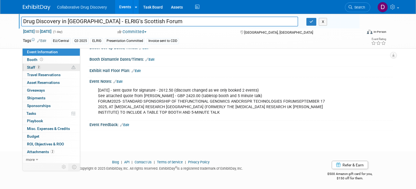
click at [42, 67] on link "2 Staff 2" at bounding box center [51, 67] width 57 height 7
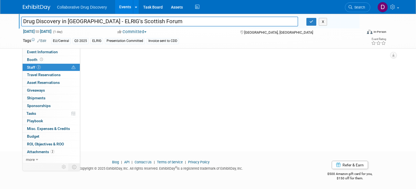
scroll to position [0, 0]
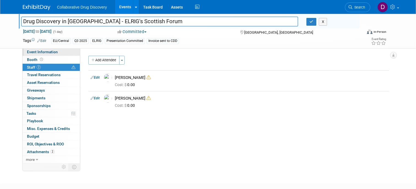
click at [44, 53] on span "Event Information" at bounding box center [42, 52] width 31 height 4
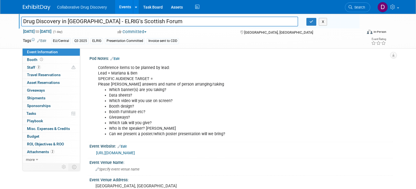
scroll to position [50, 0]
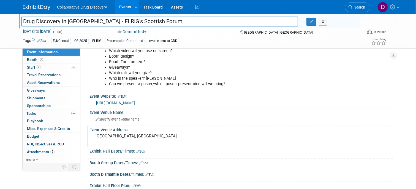
click at [118, 137] on pre "Glasgow, Scotland" at bounding box center [153, 135] width 115 height 5
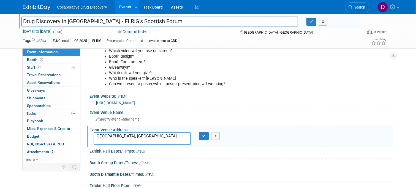
click at [118, 137] on textarea "Glasgow, Scotland" at bounding box center [142, 138] width 97 height 13
click at [351, 7] on icon at bounding box center [351, 7] width 4 height 4
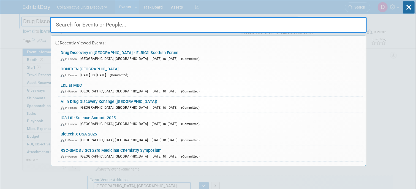
click at [108, 22] on input "text" at bounding box center [208, 25] width 317 height 16
paste input "Fragment Based Lead Discovery"
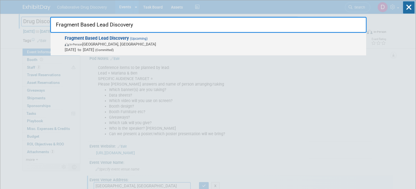
type input "Fragment Based Lead Discovery"
click at [140, 47] on span "Sep 21, 2025 to Sep 24, 2025 (Committed)" at bounding box center [214, 50] width 299 height 6
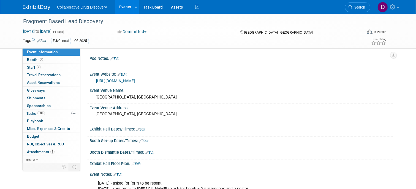
click at [125, 80] on link "[URL][DOMAIN_NAME]" at bounding box center [115, 80] width 39 height 4
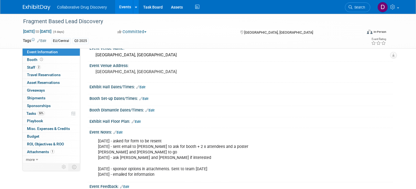
scroll to position [104, 0]
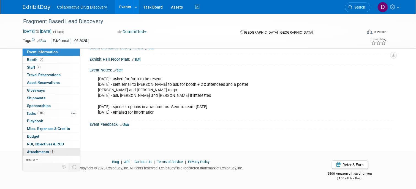
click at [58, 150] on link "1 Attachments 1" at bounding box center [51, 151] width 57 height 7
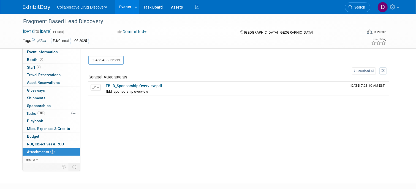
click at [51, 46] on div "Tags Edit EU/Central Q3 2025 Event Rating" at bounding box center [205, 42] width 372 height 10
click at [49, 49] on link "Event Information" at bounding box center [51, 51] width 57 height 7
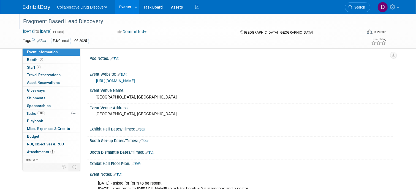
click at [73, 22] on div "Fragment Based Lead Discovery" at bounding box center [188, 22] width 334 height 10
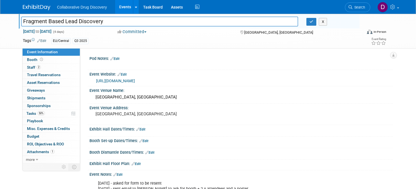
click at [73, 22] on input "Fragment Based Lead Discovery" at bounding box center [159, 22] width 277 height 10
click at [354, 4] on link "Search" at bounding box center [357, 7] width 25 height 10
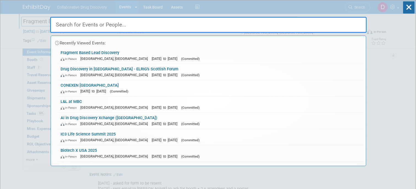
click at [76, 26] on input "text" at bounding box center [208, 25] width 317 height 16
paste input "Discovery On Target"
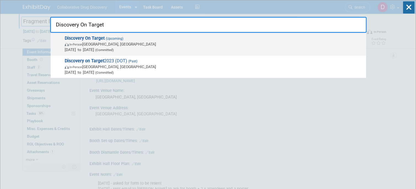
click at [101, 46] on span "In-Person Boston, MA" at bounding box center [214, 44] width 299 height 6
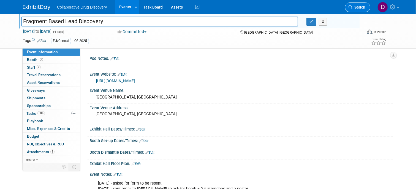
click at [357, 8] on span "Search" at bounding box center [359, 7] width 13 height 4
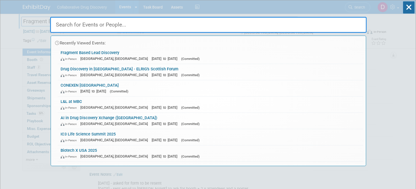
paste input "8th RSC-CICAG/RSC-BMCS in Artificial Intelligence in Chemistry"
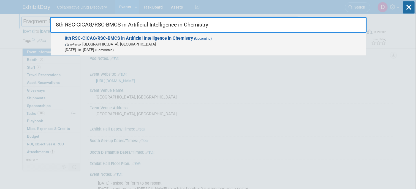
type input "8th RSC-CICAG/RSC-BMCS in Artificial Intelligence in Chemistry"
click at [147, 49] on span "Sep 22, 2025 to Sep 24, 2025 (Committed)" at bounding box center [214, 50] width 299 height 6
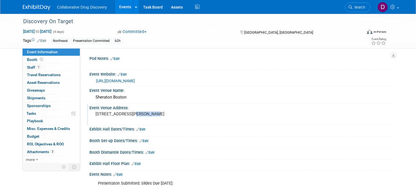
drag, startPoint x: 117, startPoint y: 118, endPoint x: 99, endPoint y: 118, distance: 17.9
click at [99, 116] on pre "[STREET_ADDRESS][PERSON_NAME]" at bounding box center [153, 113] width 115 height 5
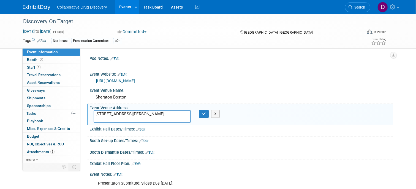
click at [96, 118] on textarea "[STREET_ADDRESS][PERSON_NAME]" at bounding box center [142, 116] width 97 height 13
drag, startPoint x: 117, startPoint y: 118, endPoint x: 93, endPoint y: 119, distance: 23.4
click at [93, 119] on div "[STREET_ADDRESS][PERSON_NAME]" at bounding box center [142, 116] width 105 height 13
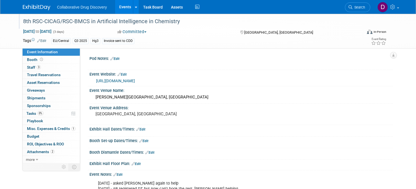
click at [135, 23] on div "8th RSC-CICAG/RSC-BMCS in Artificial Intelligence in Chemistry" at bounding box center [188, 22] width 334 height 10
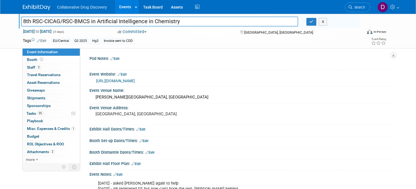
click at [135, 23] on input "8th RSC-CICAG/RSC-BMCS in Artificial Intelligence in Chemistry" at bounding box center [159, 22] width 277 height 10
click at [364, 9] on span "Search" at bounding box center [359, 7] width 13 height 4
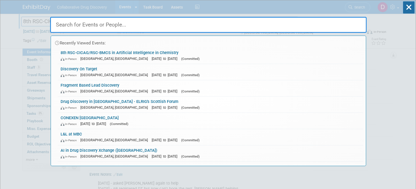
paste input "smartLabs Summit 2025 ([GEOGRAPHIC_DATA])"
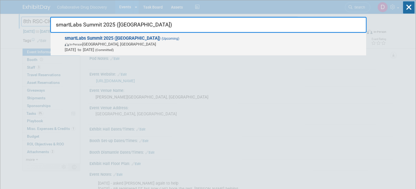
type input "smartLabs Summit 2025 (Heidelberg)"
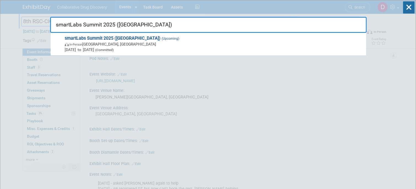
click at [123, 38] on strong "smartLabs Summit 2025 (Heidelberg)" at bounding box center [113, 38] width 96 height 5
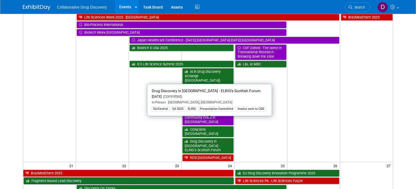
scroll to position [253, 0]
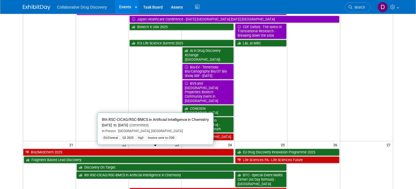
click at [186, 171] on link "8th RSC-CICAG/RSC-BMCS in Artificial Intelligence in Chemistry" at bounding box center [155, 174] width 157 height 7
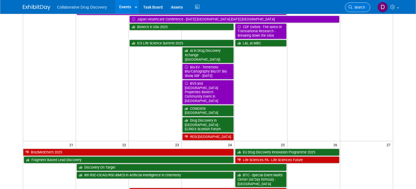
click at [364, 6] on span "Search" at bounding box center [359, 7] width 13 height 4
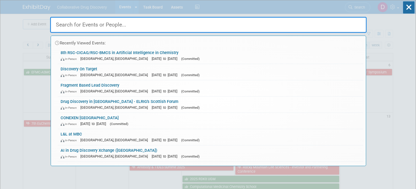
click at [138, 24] on input "text" at bounding box center [208, 25] width 317 height 16
paste input "smartLabs Summit 2025"
type input "smartLabs Summit 2025"
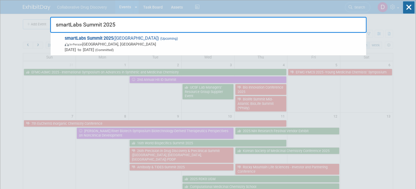
click at [105, 45] on span "In-Person [GEOGRAPHIC_DATA], [GEOGRAPHIC_DATA]" at bounding box center [214, 44] width 299 height 6
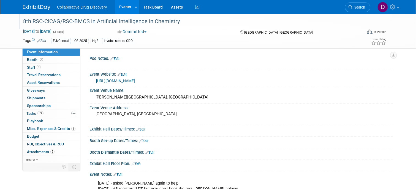
click at [89, 20] on div "8th RSC-CICAG/RSC-BMCS in Artificial Intelligence in Chemistry" at bounding box center [188, 22] width 334 height 10
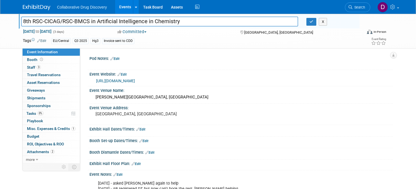
click at [89, 20] on input "8th RSC-CICAG/RSC-BMCS in Artificial Intelligence in Chemistry" at bounding box center [159, 22] width 277 height 10
click at [117, 115] on pre "Cambridge, UK" at bounding box center [153, 113] width 115 height 5
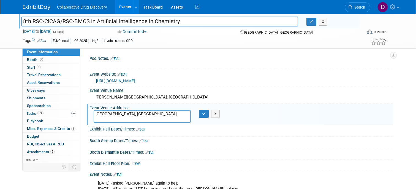
click at [117, 115] on textarea "Cambridge, UK" at bounding box center [142, 116] width 97 height 13
click at [116, 115] on textarea "Cambridge, UK" at bounding box center [142, 116] width 97 height 13
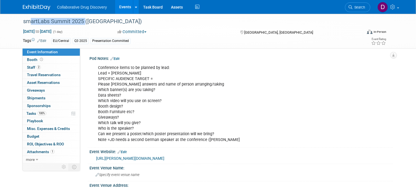
drag, startPoint x: 84, startPoint y: 20, endPoint x: 15, endPoint y: 18, distance: 68.9
click at [15, 18] on div "smartLabs Summit 2025 ([GEOGRAPHIC_DATA]) [DATE] to [DATE] (1 day) [DATE] to [D…" at bounding box center [208, 31] width 416 height 35
copy div "smartLabs Summit 2025"
click at [124, 154] on div "[URL][PERSON_NAME][DOMAIN_NAME]" at bounding box center [242, 158] width 296 height 8
click at [120, 157] on link "[URL][PERSON_NAME][DOMAIN_NAME]" at bounding box center [130, 158] width 68 height 4
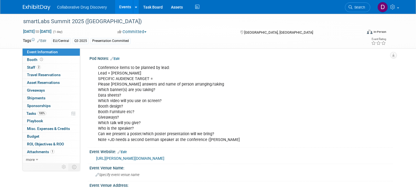
scroll to position [96, 0]
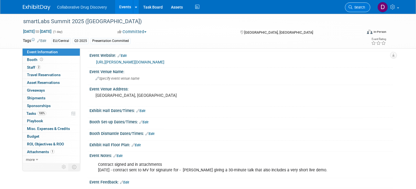
click at [356, 4] on link "Search" at bounding box center [357, 7] width 25 height 10
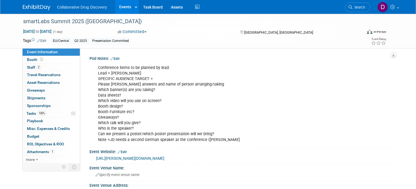
click at [354, 5] on link "Search" at bounding box center [357, 7] width 25 height 10
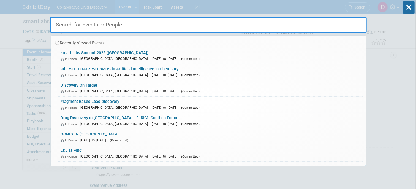
click at [73, 26] on input "text" at bounding box center [208, 25] width 317 height 16
paste input "[GEOGRAPHIC_DATA][DOMAIN_NAME]"
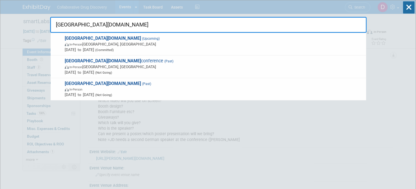
type input "[GEOGRAPHIC_DATA][DOMAIN_NAME]"
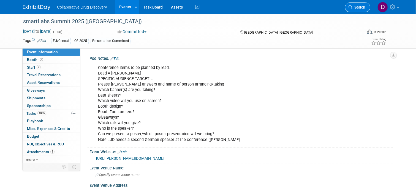
click at [354, 8] on span "Search" at bounding box center [359, 7] width 13 height 4
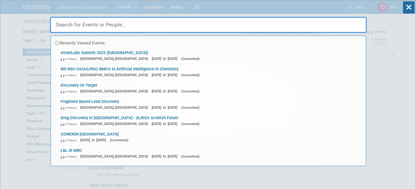
click at [120, 25] on input "text" at bounding box center [208, 25] width 317 height 16
paste input "Tap into Vault - Oktoberfest"
type input "Tap into Vault - Oktoberfest"
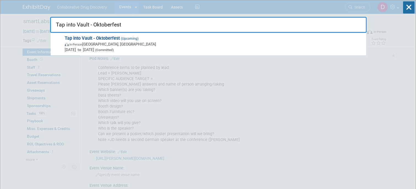
click at [102, 38] on strong "Tap into Vault - Oktoberfest" at bounding box center [92, 38] width 55 height 5
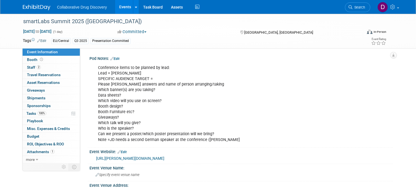
scroll to position [54, 0]
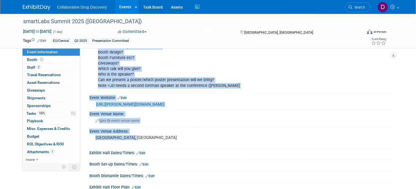
drag, startPoint x: 142, startPoint y: 136, endPoint x: 82, endPoint y: 136, distance: 60.9
click at [81, 136] on div "Event Information Event Info Booth Booth 2 Staff 2 Staff 0 Travel Reservations …" at bounding box center [208, 95] width 379 height 270
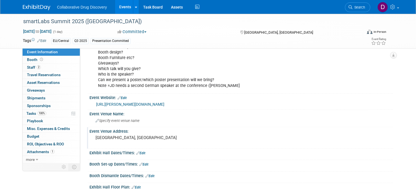
click at [108, 139] on pre "[GEOGRAPHIC_DATA], [GEOGRAPHIC_DATA]" at bounding box center [153, 137] width 115 height 5
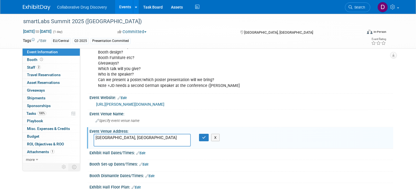
click at [108, 138] on textarea "[GEOGRAPHIC_DATA], [GEOGRAPHIC_DATA]" at bounding box center [142, 140] width 97 height 13
click at [354, 9] on span "Search" at bounding box center [359, 7] width 13 height 4
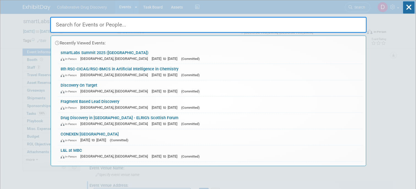
click at [116, 24] on input "text" at bounding box center [208, 25] width 317 height 16
paste input "EU Drug Discovery Innovation Programme 2025"
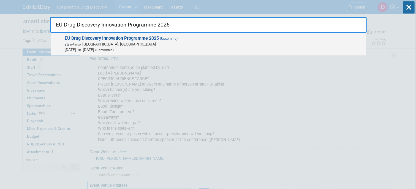
type input "EU Drug Discovery Innovation Programme 2025"
click at [139, 50] on span "Sep 25, 2025 to Sep 26, 2025 (Committed)" at bounding box center [214, 50] width 299 height 6
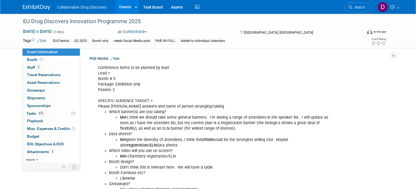
scroll to position [141, 0]
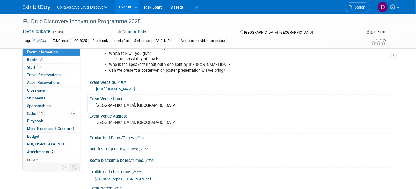
click at [113, 104] on div "[GEOGRAPHIC_DATA], [GEOGRAPHIC_DATA]" at bounding box center [242, 105] width 296 height 9
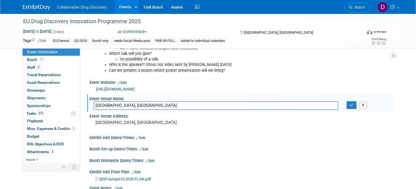
click at [113, 104] on input "[GEOGRAPHIC_DATA], [GEOGRAPHIC_DATA]" at bounding box center [216, 105] width 245 height 9
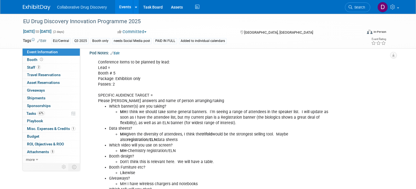
scroll to position [0, 0]
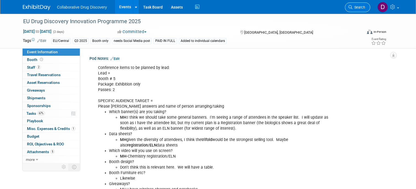
click at [362, 9] on span "Search" at bounding box center [359, 7] width 13 height 4
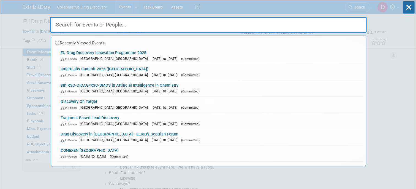
click at [114, 28] on input "text" at bounding box center [208, 25] width 317 height 16
paste input "BTC - Special Event MaRS Center (All Day formula) - [GEOGRAPHIC_DATA]"
type input "BTC - Special Event MaRS Center (All Day formula) - [GEOGRAPHIC_DATA]"
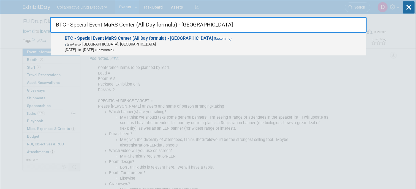
click at [118, 41] on span "BTC - Special Event MaRS Center (All Day formula) - [GEOGRAPHIC_DATA] (Upcoming…" at bounding box center [213, 44] width 300 height 17
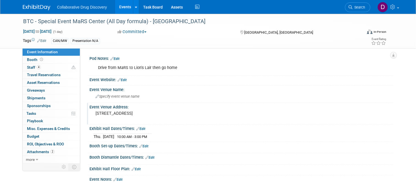
drag, startPoint x: 140, startPoint y: 113, endPoint x: 168, endPoint y: 113, distance: 27.8
click at [168, 113] on pre "[STREET_ADDRESS]" at bounding box center [153, 113] width 115 height 5
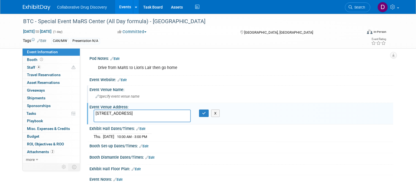
click at [181, 92] on div "Specify event venue name" at bounding box center [242, 96] width 296 height 9
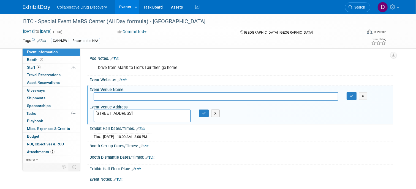
click at [151, 114] on textarea "[STREET_ADDRESS]" at bounding box center [142, 115] width 97 height 13
click at [151, 113] on textarea "[STREET_ADDRESS]" at bounding box center [142, 115] width 97 height 13
click at [151, 113] on textarea "101 College St, Toronto, ON, Canada" at bounding box center [142, 115] width 97 height 13
click at [361, 8] on span "Search" at bounding box center [359, 7] width 13 height 4
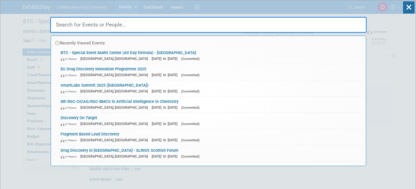
click at [102, 27] on input "text" at bounding box center [208, 25] width 317 height 16
paste input "Innovation Factory - Lions Lair"
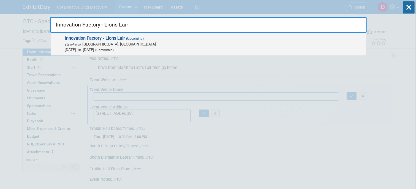
type input "Innovation Factory - Lions Lair"
click at [105, 45] on span "In-Person Oakville, Canada" at bounding box center [214, 44] width 299 height 6
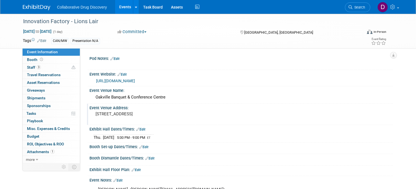
click at [157, 116] on pre "[STREET_ADDRESS]" at bounding box center [153, 113] width 115 height 5
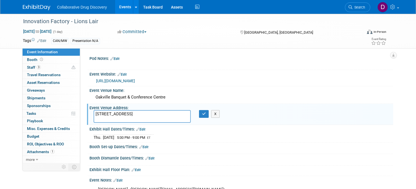
click at [157, 116] on textarea "2515 Wyecroft Rd, Oakville, ON L6L 6P8" at bounding box center [142, 116] width 97 height 13
click at [352, 8] on icon at bounding box center [351, 7] width 4 height 4
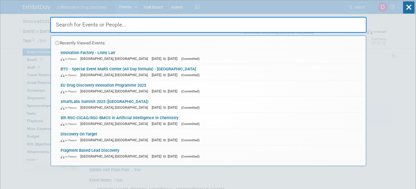
click at [107, 25] on input "text" at bounding box center [208, 25] width 317 height 16
paste input "[GEOGRAPHIC_DATA][DOMAIN_NAME]"
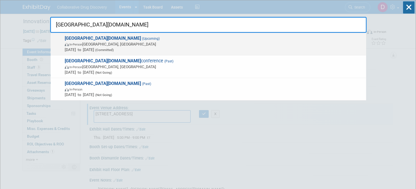
type input "[GEOGRAPHIC_DATA][DOMAIN_NAME]"
click at [107, 40] on span "Prague.bio (Upcoming) In-Person Prague, Czechia Sep 25, 2025 to Sep 25, 2025 (C…" at bounding box center [213, 44] width 300 height 17
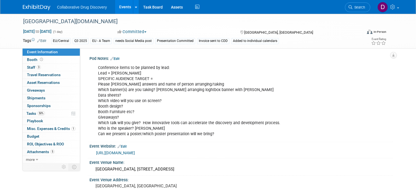
scroll to position [2, 0]
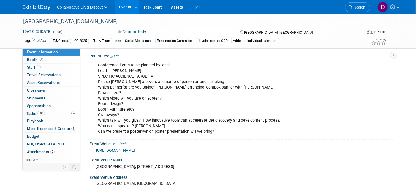
click at [139, 153] on div "[URL][DOMAIN_NAME]" at bounding box center [242, 150] width 293 height 6
click at [135, 150] on link "[URL][DOMAIN_NAME]" at bounding box center [115, 150] width 39 height 4
click at [133, 183] on pre "[GEOGRAPHIC_DATA], [GEOGRAPHIC_DATA]" at bounding box center [153, 183] width 115 height 5
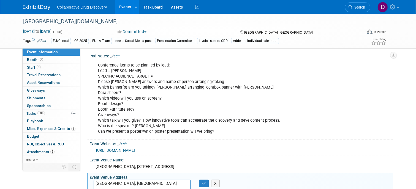
click at [133, 183] on textarea "[GEOGRAPHIC_DATA], [GEOGRAPHIC_DATA]" at bounding box center [142, 185] width 97 height 13
click at [35, 10] on div "Collaborative Drug Discovery Events Add Event Bulk Upload Events Shareable Even…" at bounding box center [208, 7] width 370 height 14
click at [36, 8] on img at bounding box center [37, 8] width 28 height 6
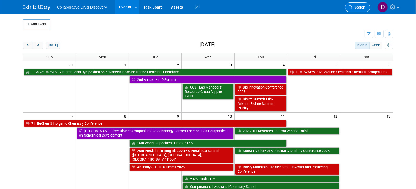
click at [366, 6] on link "Search" at bounding box center [357, 7] width 25 height 10
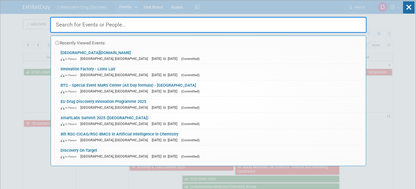
click at [86, 18] on input "text" at bounding box center [208, 25] width 317 height 16
paste input "Festival of Biologics"
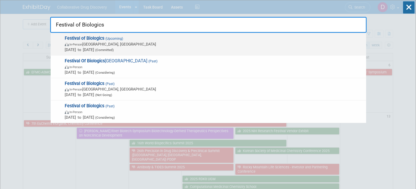
type input "Festival of Biologics"
click at [114, 49] on span "(Committed)" at bounding box center [104, 50] width 20 height 4
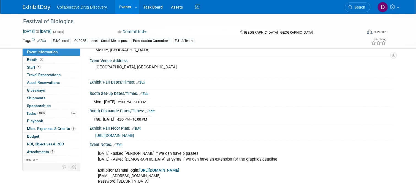
scroll to position [130, 0]
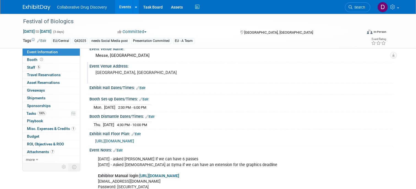
click at [113, 75] on pre "[GEOGRAPHIC_DATA], [GEOGRAPHIC_DATA]" at bounding box center [153, 72] width 115 height 5
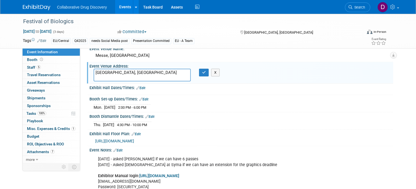
click at [113, 76] on textarea "[GEOGRAPHIC_DATA], [GEOGRAPHIC_DATA]" at bounding box center [142, 75] width 97 height 13
click at [353, 7] on span "Search" at bounding box center [359, 7] width 13 height 4
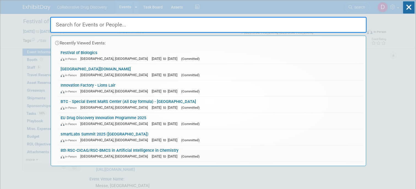
paste input "Lab of the Future Europe 2025"
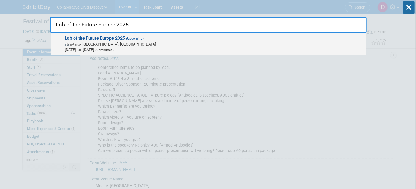
click at [93, 46] on span "In-Person [GEOGRAPHIC_DATA], [GEOGRAPHIC_DATA]" at bounding box center [214, 44] width 299 height 6
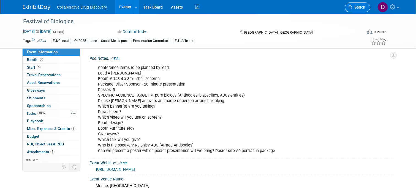
click at [349, 4] on link "Search" at bounding box center [357, 7] width 25 height 10
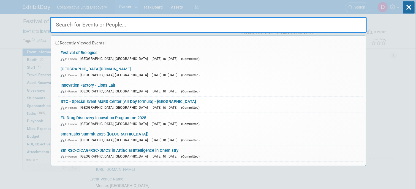
paste input "Tap into Vault - Oktoberfest"
type input "Tap into Vault - Oktoberfest"
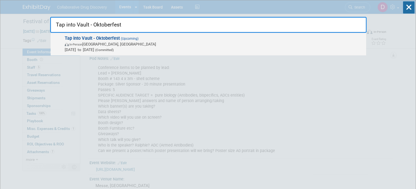
click at [134, 50] on span "Oct 1, 2025 to Oct 1, 2025 (Committed)" at bounding box center [214, 50] width 299 height 6
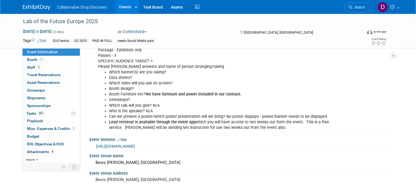
scroll to position [56, 0]
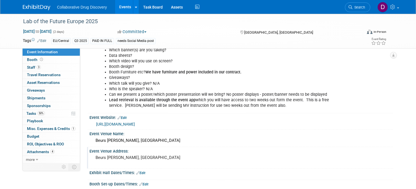
click at [138, 155] on pre "Beurs Van Berlage, Amsterdam" at bounding box center [153, 157] width 115 height 5
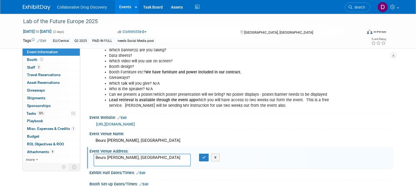
click at [138, 155] on textarea "Beurs Van Berlage, Amsterdam" at bounding box center [142, 159] width 97 height 13
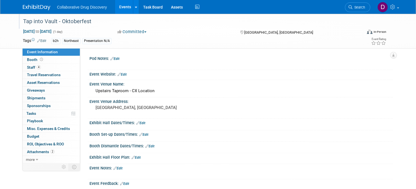
click at [69, 23] on div "Tap into Vault - Oktoberfest" at bounding box center [188, 22] width 334 height 10
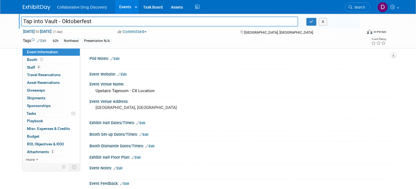
click at [69, 23] on input "Tap into Vault - Oktoberfest" at bounding box center [159, 22] width 277 height 10
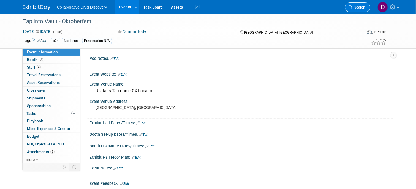
click at [361, 11] on link "Search" at bounding box center [357, 7] width 25 height 10
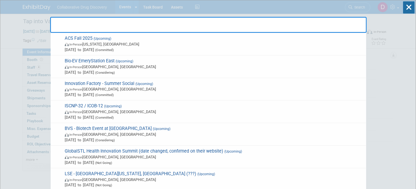
paste input "University of Michigan Drug Discovery Symposium"
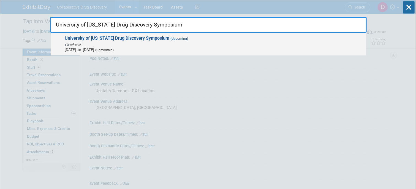
click at [93, 39] on strong "University of Michigan Drug Discovery Symposium" at bounding box center [117, 38] width 105 height 5
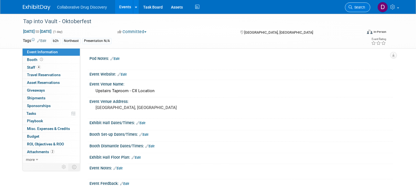
click at [362, 4] on link "Search" at bounding box center [357, 7] width 25 height 10
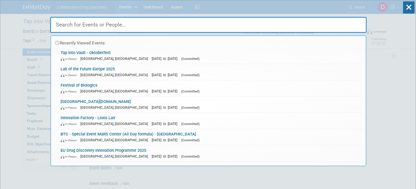
click at [90, 25] on input "text" at bounding box center [208, 25] width 317 height 16
paste input "Discovery & Development/ Drug Discovery US (San Diego)2025"
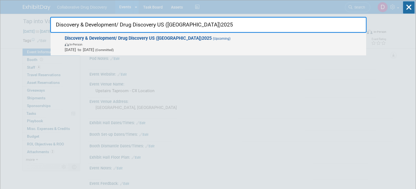
type input "Discovery & Development/ Drug Discovery US (San Diego)2025"
click at [108, 48] on span "Oct 2, 2025 to Oct 3, 2025 (Committed)" at bounding box center [214, 50] width 299 height 6
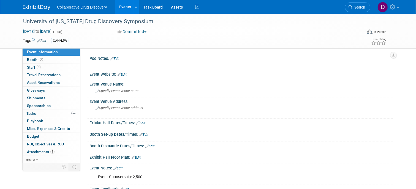
scroll to position [29, 0]
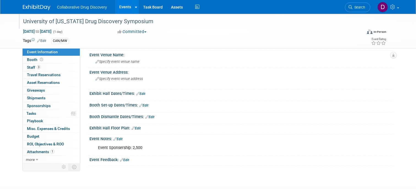
click at [105, 22] on div "University of [US_STATE] Drug Discovery Symposium" at bounding box center [188, 22] width 334 height 10
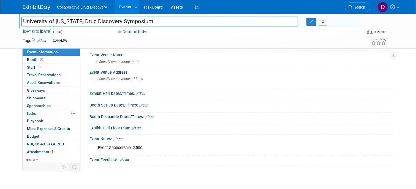
click at [105, 22] on input "University of [US_STATE] Drug Discovery Symposium" at bounding box center [159, 22] width 277 height 10
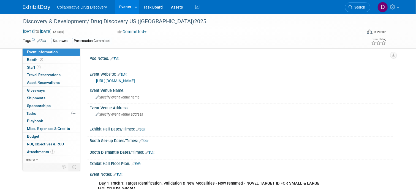
click at [132, 80] on link "[URL][DOMAIN_NAME]" at bounding box center [115, 80] width 39 height 4
click at [360, 5] on span "Search" at bounding box center [359, 7] width 13 height 4
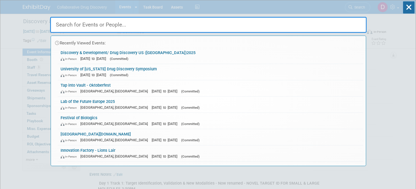
click at [82, 26] on input "text" at bounding box center [208, 25] width 317 height 16
paste input "PLA Paperless Lab Academy"
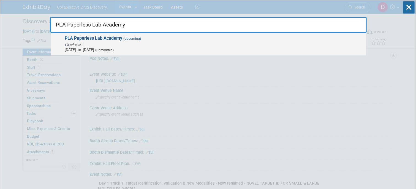
type input "PLA Paperless Lab Academy"
click at [115, 39] on strong "PLA Paperless Lab Academy" at bounding box center [94, 38] width 58 height 5
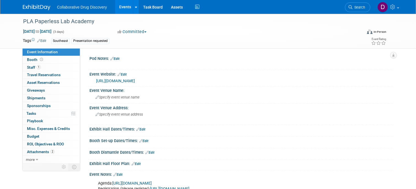
click at [128, 82] on link "[URL][DOMAIN_NAME]" at bounding box center [115, 80] width 39 height 4
click at [55, 21] on div "PLA Paperless Lab Academy" at bounding box center [188, 22] width 334 height 10
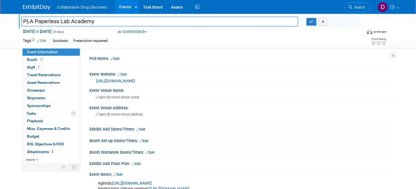
click at [55, 21] on input "PLA Paperless Lab Academy" at bounding box center [159, 22] width 277 height 10
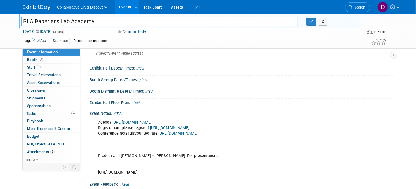
scroll to position [84, 0]
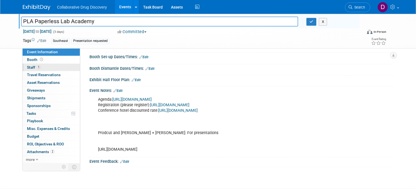
click at [46, 67] on link "1 Staff 1" at bounding box center [51, 67] width 57 height 7
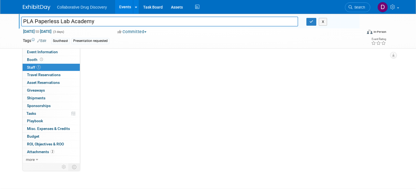
scroll to position [0, 0]
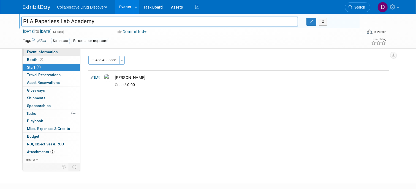
click at [48, 54] on span "Event Information" at bounding box center [42, 52] width 31 height 4
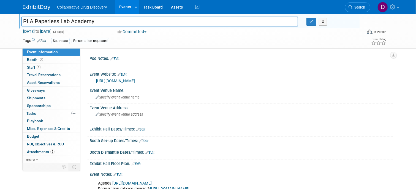
click at [120, 81] on link "[URL][DOMAIN_NAME]" at bounding box center [115, 80] width 39 height 4
